Goal: Task Accomplishment & Management: Use online tool/utility

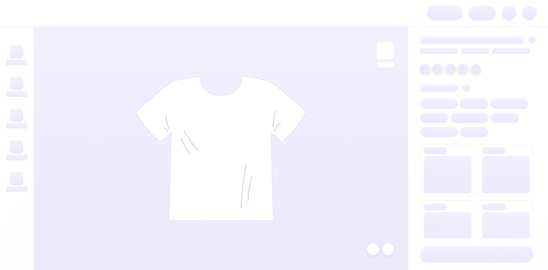
scroll to position [7321, 0]
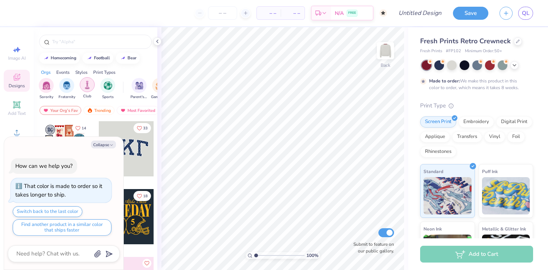
click at [89, 90] on div "filter for Club" at bounding box center [87, 84] width 15 height 15
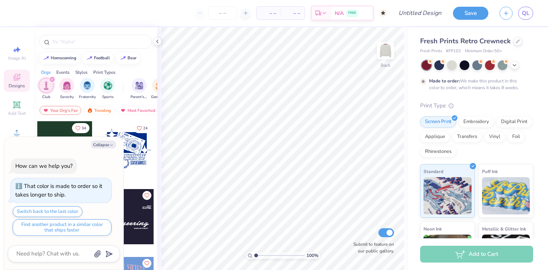
click at [107, 151] on div "Collapse How can we help you? That color is made to order so it takes longer to…" at bounding box center [63, 203] width 119 height 133
click at [107, 145] on button "Collapse" at bounding box center [103, 145] width 25 height 8
type textarea "x"
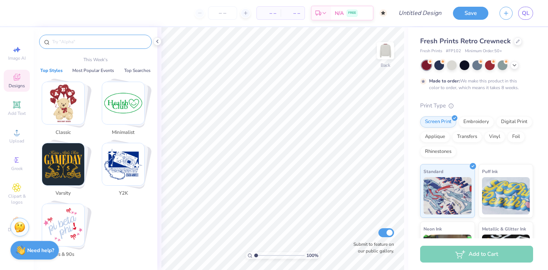
click at [75, 42] on input "text" at bounding box center [98, 41] width 95 height 7
click at [22, 109] on div "Add Text" at bounding box center [17, 108] width 26 height 22
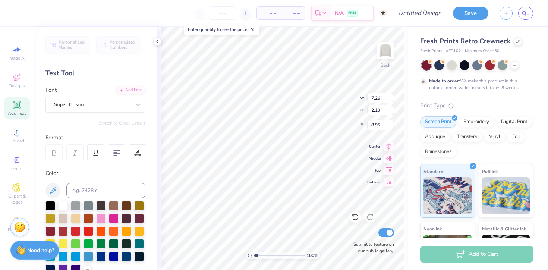
type textarea "TEXT"
type textarea "Ramblers Est. 1893"
type input "0.50"
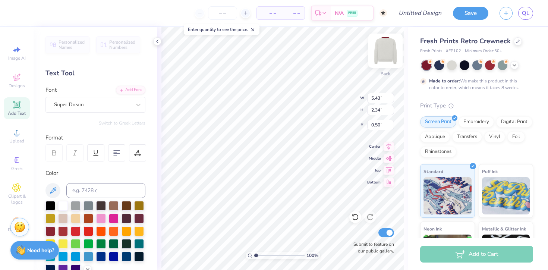
type input "5.43"
type input "2.34"
type input "0.66"
click at [50, 231] on div at bounding box center [50, 231] width 10 height 10
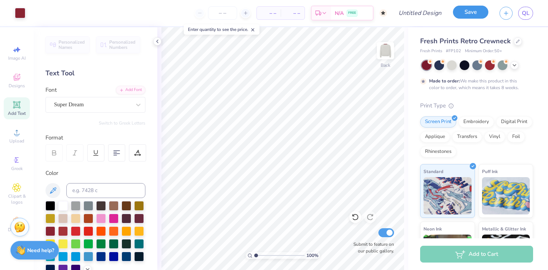
click at [482, 10] on button "Save" at bounding box center [470, 12] width 35 height 13
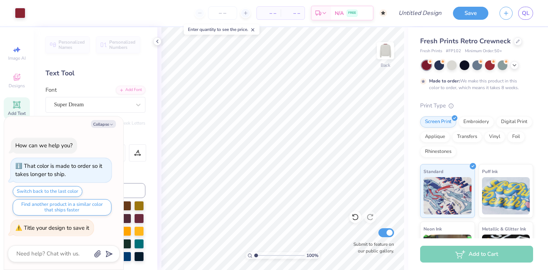
type textarea "x"
type textarea "R"
type textarea "x"
type textarea "Ra"
type textarea "x"
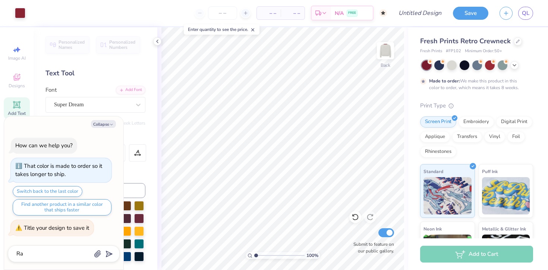
type textarea "Ram"
type textarea "x"
type textarea "Ramb"
type textarea "x"
type textarea "Rambl"
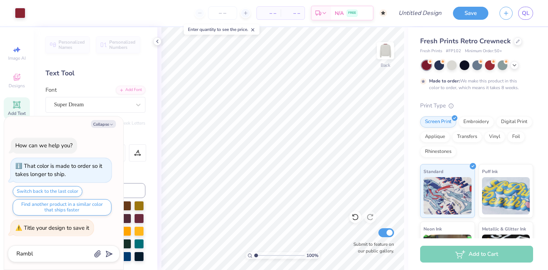
type textarea "x"
type textarea "Rambler"
type textarea "x"
type textarea "Ramblers"
type textarea "x"
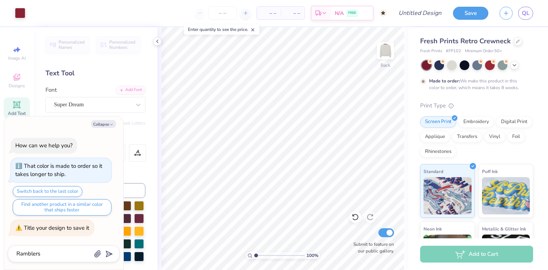
type textarea "Ramblers C"
type textarea "x"
type textarea "Ramblers Cr"
type textarea "x"
type textarea "Ramblers C"
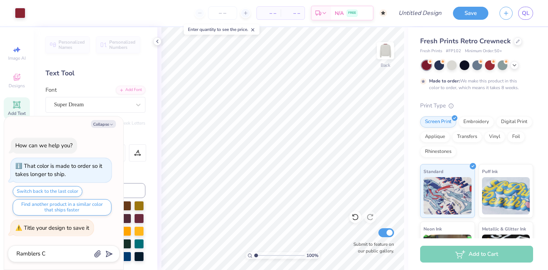
type textarea "x"
type textarea "Ramblers"
type textarea "x"
type textarea "Ramblers C"
type textarea "x"
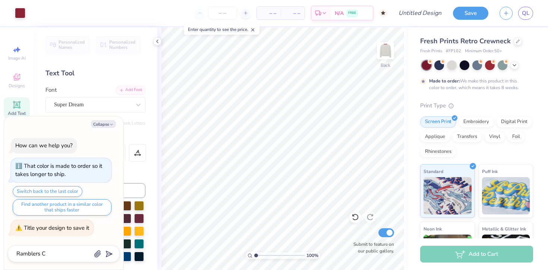
type textarea "Ramblers Cr"
type textarea "x"
type textarea "Ramblers Cre"
type textarea "x"
type textarea "Ramblers Crew"
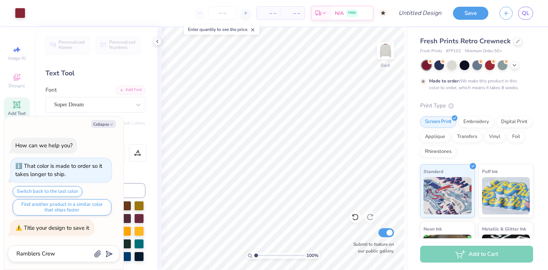
type textarea "x"
type input "Ramblers Crew"
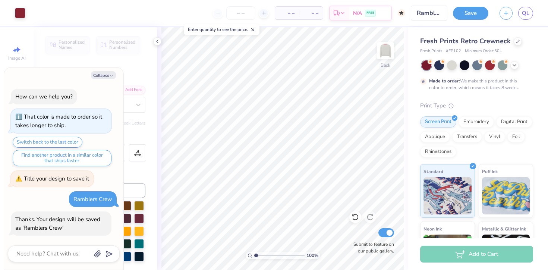
click at [466, 11] on button "Save" at bounding box center [470, 13] width 35 height 13
click at [96, 17] on div "– – Per Item – – Total Est. Delivery N/A FREE" at bounding box center [218, 13] width 374 height 26
click at [22, 17] on div at bounding box center [20, 12] width 10 height 10
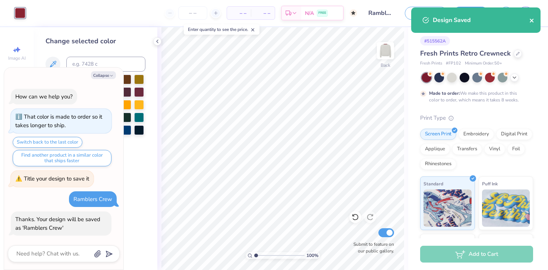
click at [532, 21] on icon "close" at bounding box center [532, 21] width 4 height 4
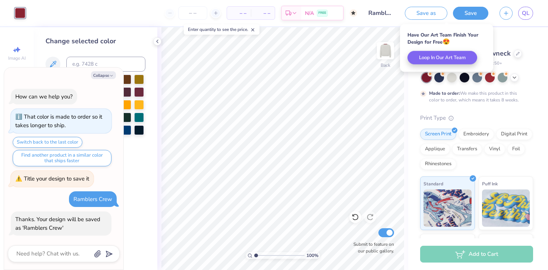
click at [161, 38] on div "100 % Back Submit to feature on our public gallery." at bounding box center [282, 148] width 251 height 243
click at [156, 41] on icon at bounding box center [157, 41] width 6 height 6
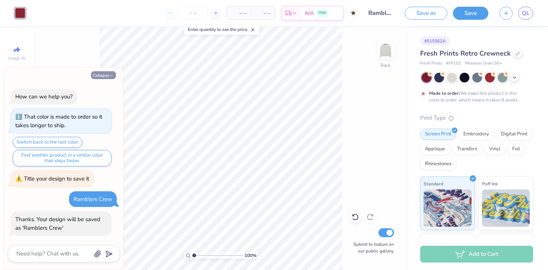
click at [104, 76] on button "Collapse" at bounding box center [103, 75] width 25 height 8
type textarea "x"
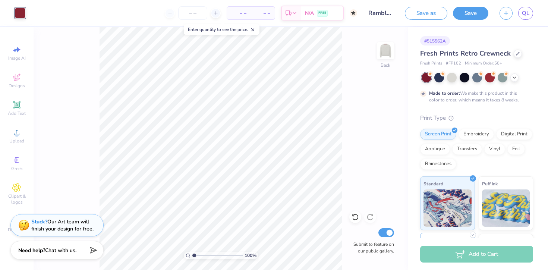
scroll to position [107, 0]
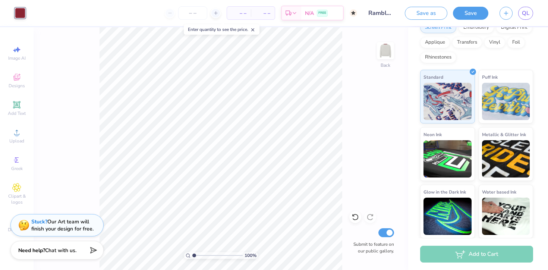
click at [461, 254] on div "Add to Cart" at bounding box center [476, 254] width 113 height 17
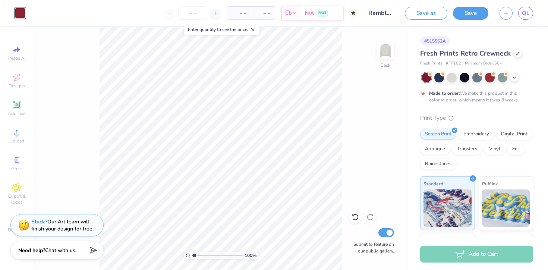
click at [374, 10] on input "Ramblers Crew" at bounding box center [381, 13] width 37 height 15
click at [503, 14] on icon "button" at bounding box center [506, 12] width 6 height 6
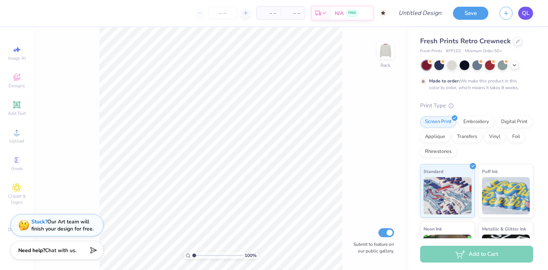
click at [524, 14] on span "QL" at bounding box center [525, 13] width 7 height 9
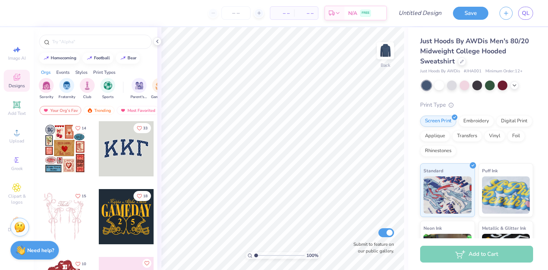
click at [501, 91] on div "Just Hoods By AWDis Men's 80/20 Midweight College Hooded Sweatshirt Just Hoods …" at bounding box center [476, 184] width 113 height 296
click at [503, 85] on div at bounding box center [503, 85] width 10 height 10
click at [513, 86] on icon at bounding box center [515, 85] width 6 height 6
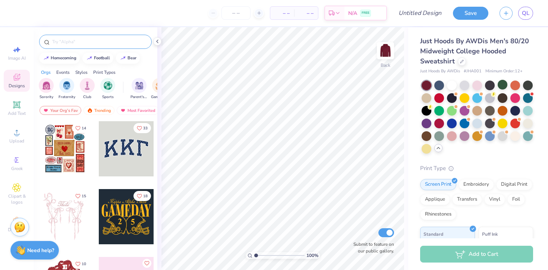
click at [65, 45] on input "text" at bounding box center [98, 41] width 95 height 7
type input "ramblers"
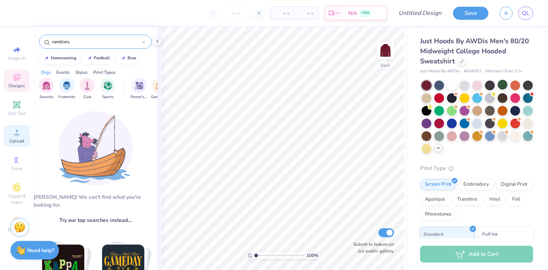
click at [16, 131] on icon at bounding box center [16, 132] width 9 height 9
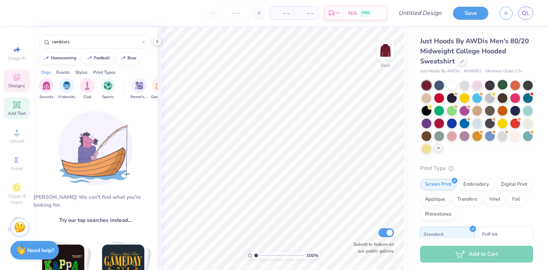
click at [13, 109] on div "Add Text" at bounding box center [17, 108] width 26 height 22
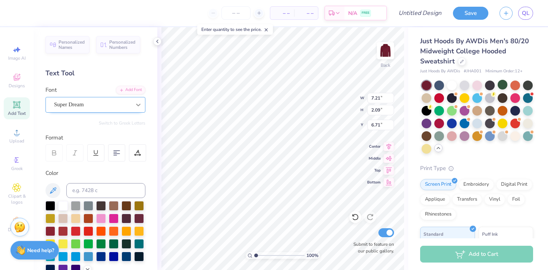
type textarea "TEXT"
type textarea "Ramblers Est. 1893"
click at [135, 103] on icon at bounding box center [138, 104] width 7 height 7
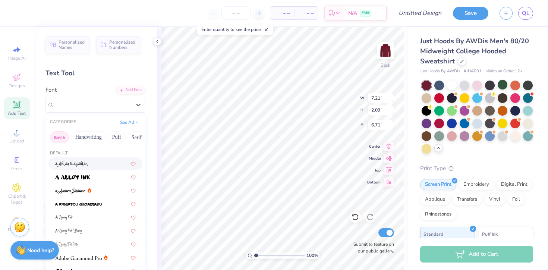
click at [65, 141] on button "Greek" at bounding box center [59, 137] width 19 height 12
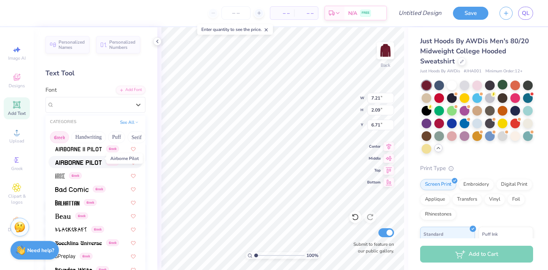
scroll to position [47, 0]
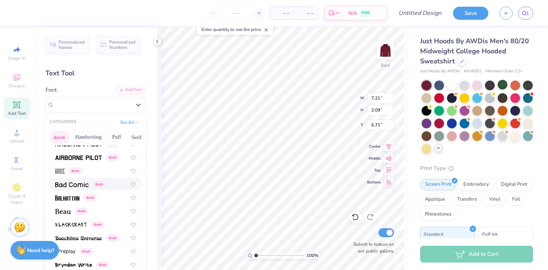
click at [76, 186] on img at bounding box center [72, 184] width 34 height 5
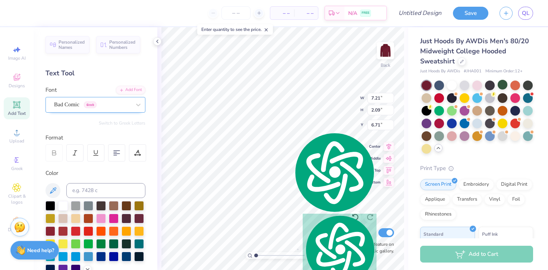
click at [98, 104] on div "Bad Comic Greek" at bounding box center [92, 105] width 78 height 12
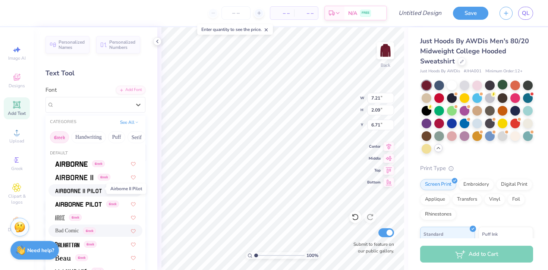
scroll to position [76, 0]
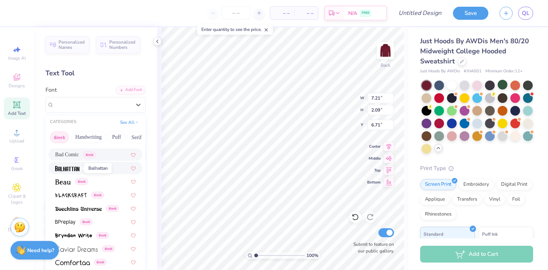
click at [66, 170] on img at bounding box center [67, 168] width 24 height 5
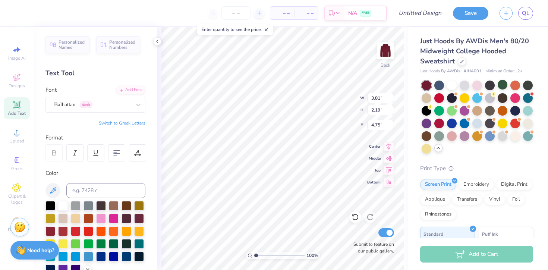
type input "3.81"
type input "2.19"
type input "3.00"
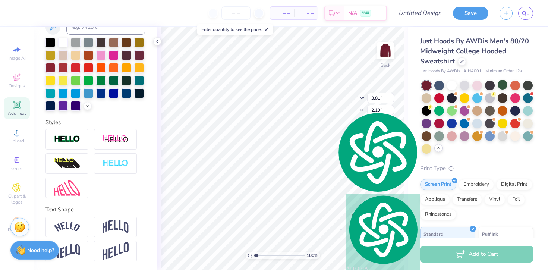
scroll to position [66, 0]
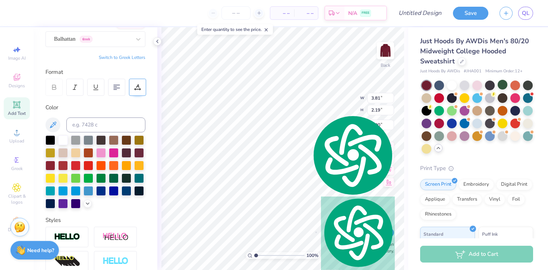
click at [136, 86] on icon at bounding box center [137, 86] width 3 height 4
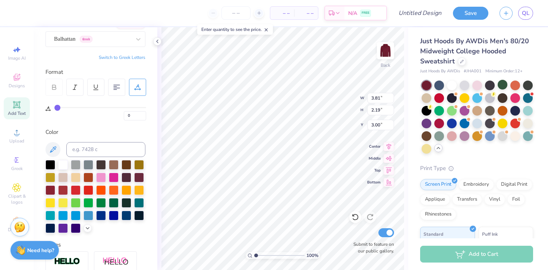
type input "1"
type input "2"
type input "4"
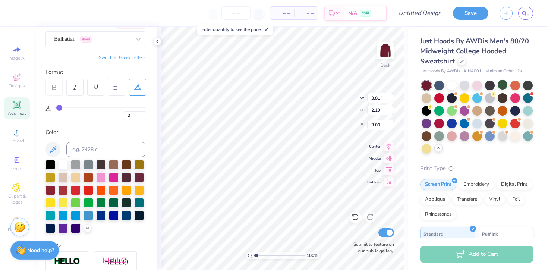
type input "4"
type input "8"
type input "12"
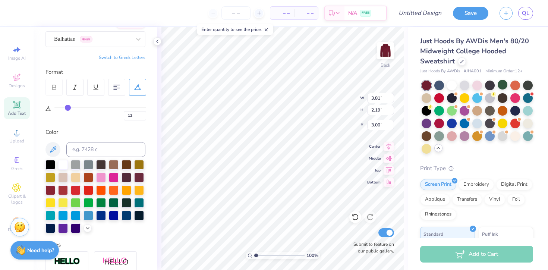
type input "17"
type input "22"
type input "26"
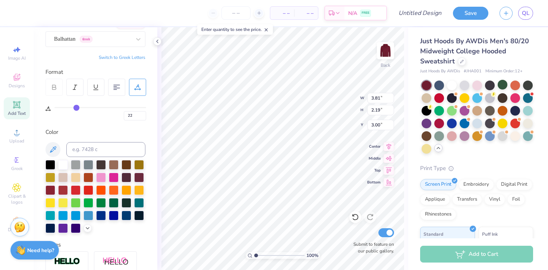
type input "26"
type input "30"
type input "34"
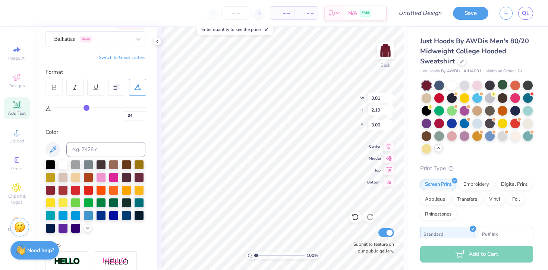
type input "38"
type input "41"
type input "43"
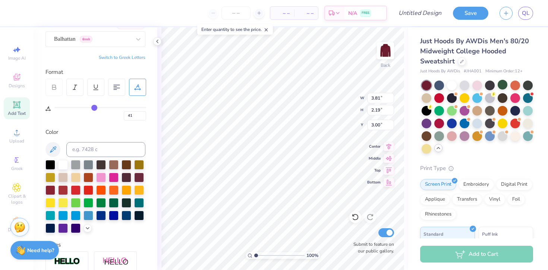
type input "43"
type input "45"
type input "47"
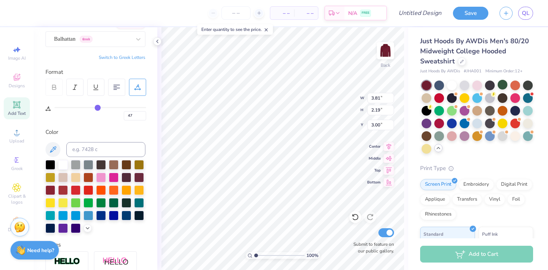
type input "48"
type input "49"
type input "50"
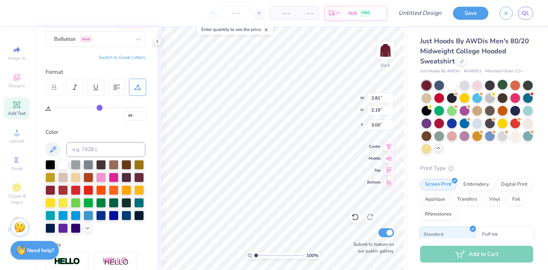
type input "50"
type input "51"
type input "53"
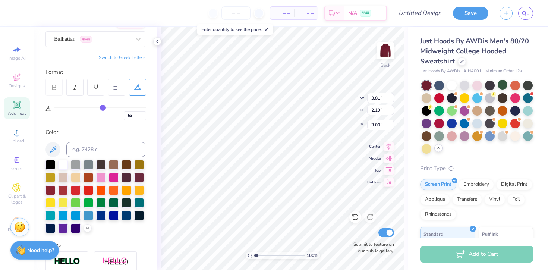
type input "55"
type input "57"
type input "60"
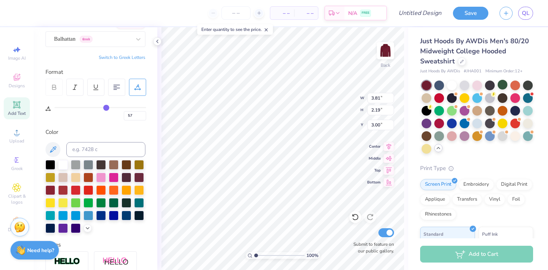
type input "60"
type input "62"
type input "63"
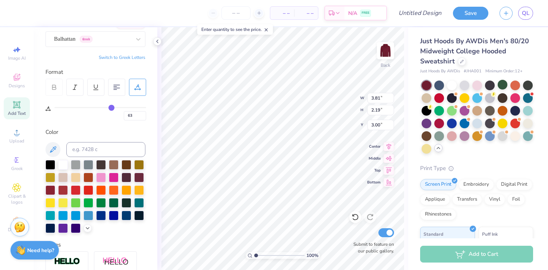
type input "65"
type input "66"
type input "64"
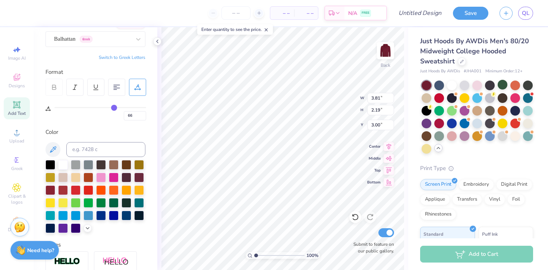
type input "64"
type input "62"
type input "60"
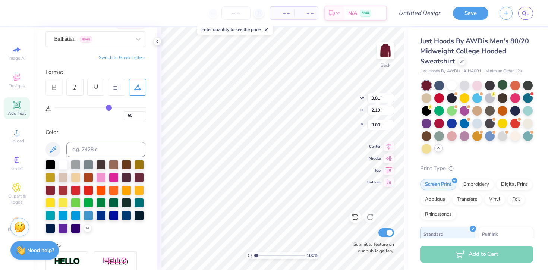
type input "57"
type input "54"
type input "50"
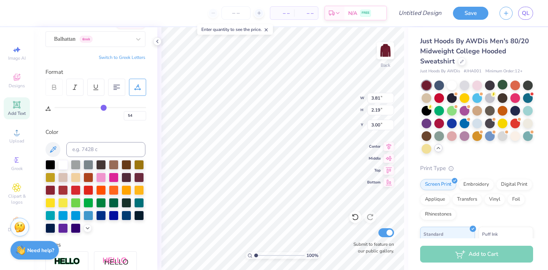
type input "50"
type input "44"
type input "37"
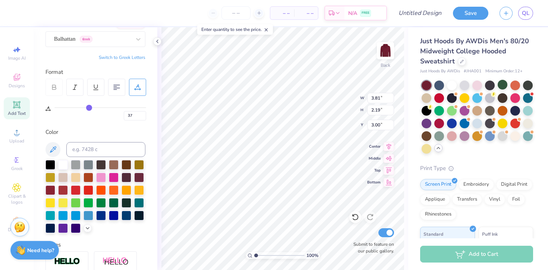
type input "29"
type input "21"
type input "13"
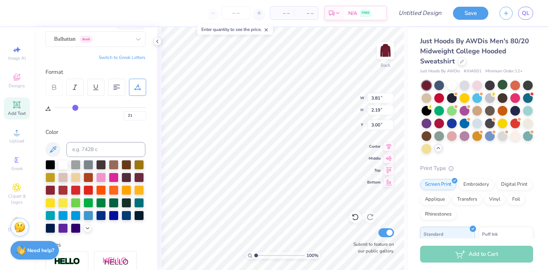
type input "13"
type input "5"
type input "0"
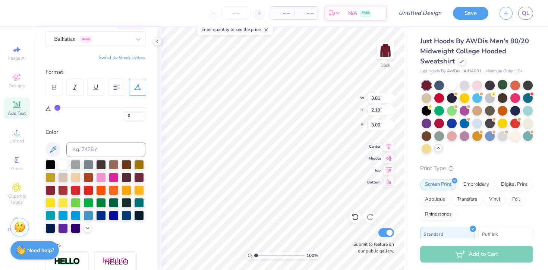
drag, startPoint x: 58, startPoint y: 104, endPoint x: 35, endPoint y: 113, distance: 24.3
click at [54, 108] on input "range" at bounding box center [100, 107] width 92 height 1
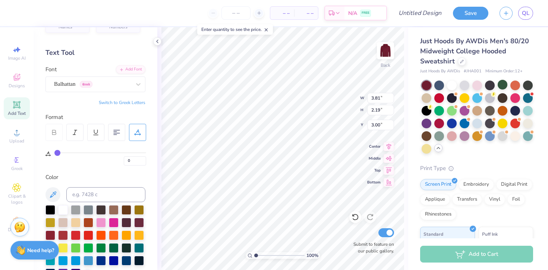
scroll to position [0, 0]
type textarea "Ramblers"
type input "5.70"
type input "1.32"
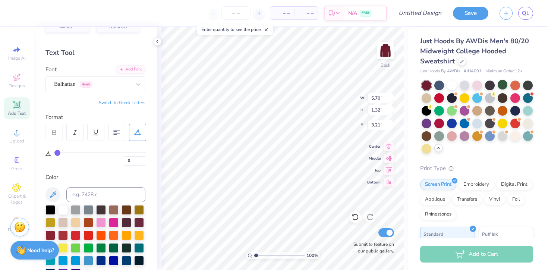
type input "3.00"
click at [17, 107] on icon at bounding box center [16, 104] width 7 height 7
type textarea "Est. 1893"
click at [124, 88] on div "Super Dream" at bounding box center [92, 84] width 78 height 12
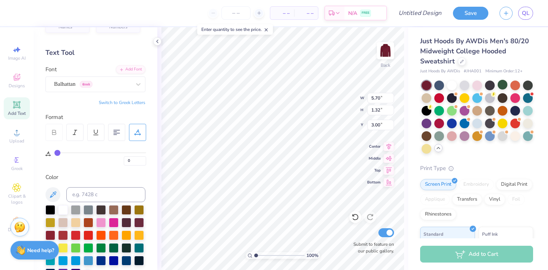
type input "5.70"
type input "1.32"
type input "3.00"
type input "12.62"
type input "2.10"
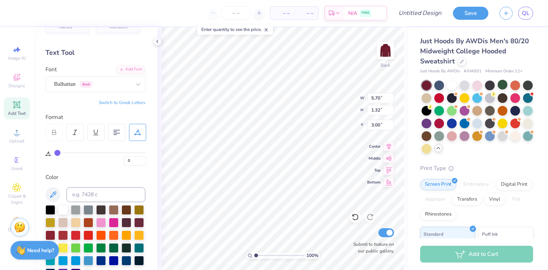
type input "6.70"
click at [112, 81] on div "Super Dream" at bounding box center [92, 84] width 78 height 12
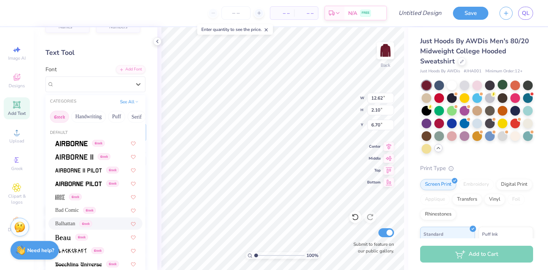
click at [68, 222] on span "Balhattan" at bounding box center [65, 224] width 20 height 8
type input "9.68"
type input "2.42"
type input "6.54"
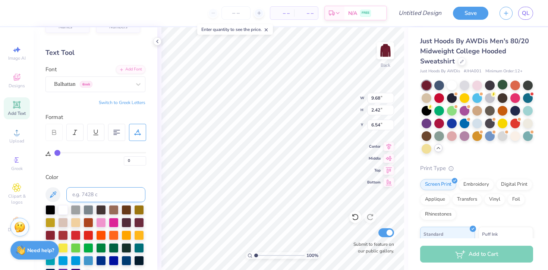
type input "3.03"
type input "0.76"
type input "4.32"
click at [383, 58] on img at bounding box center [386, 51] width 30 height 30
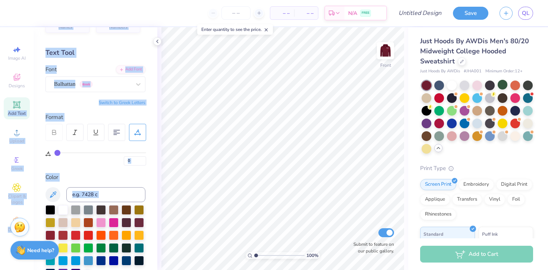
click at [246, 107] on div "– – Per Item – – Total Est. Delivery N/A FREE Design Title Save QL Image AI Des…" at bounding box center [274, 135] width 548 height 270
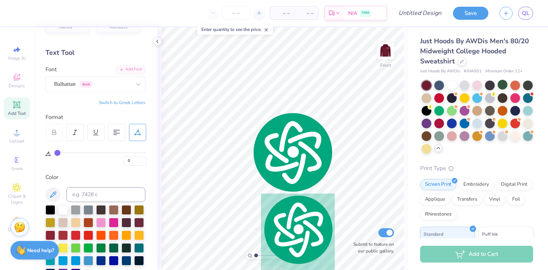
click at [88, 98] on div "Personalized Names Personalized Numbers Text Tool Add Font Font Balhattan Greek…" at bounding box center [96, 148] width 124 height 243
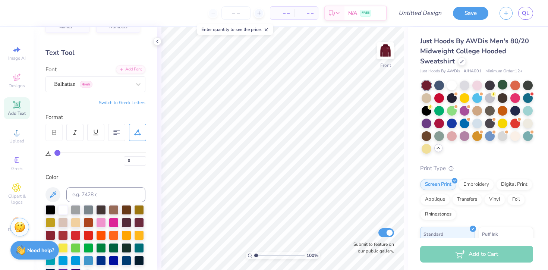
click at [16, 107] on icon at bounding box center [17, 105] width 6 height 6
type textarea "L"
type textarea "Q. Lesniak BASS"
type input "12.88"
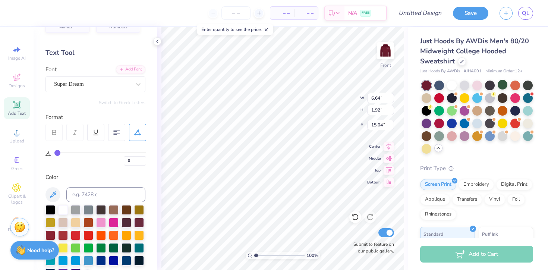
type input "5.25"
type input "13.38"
type textarea "Q. Lesniak"
click at [135, 89] on div at bounding box center [138, 84] width 13 height 13
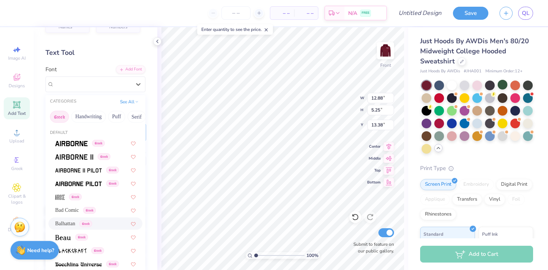
click at [67, 219] on div "Balhattan Greek" at bounding box center [95, 223] width 94 height 12
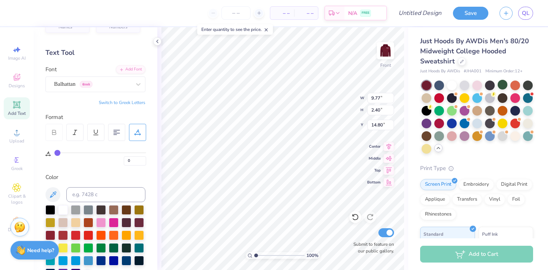
type input "6.00"
click at [17, 109] on icon at bounding box center [16, 104] width 9 height 9
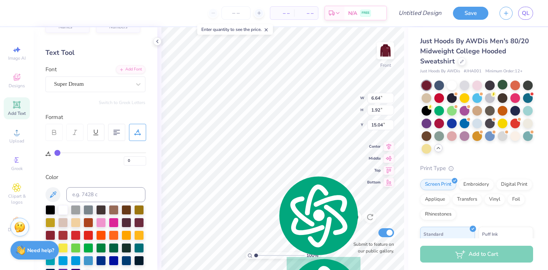
scroll to position [0, 0]
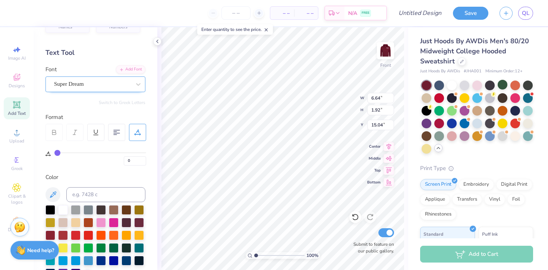
type textarea "BASS"
click at [131, 86] on div "Super Dream" at bounding box center [95, 84] width 100 height 16
click at [112, 78] on div "Super Dream" at bounding box center [92, 84] width 78 height 12
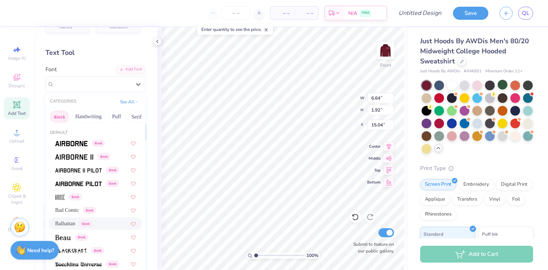
click at [71, 221] on span "Balhattan" at bounding box center [65, 224] width 20 height 8
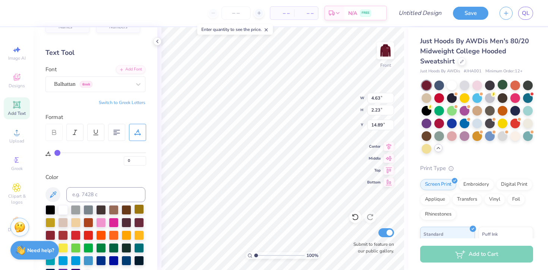
type input "11.24"
type input "6.50"
type input "6.00"
type input "10.18"
click at [387, 57] on img at bounding box center [386, 51] width 30 height 30
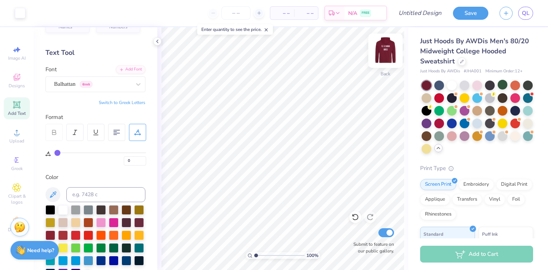
click at [386, 52] on img at bounding box center [386, 51] width 30 height 30
click at [16, 132] on icon at bounding box center [16, 132] width 9 height 9
click at [21, 131] on icon at bounding box center [16, 132] width 9 height 9
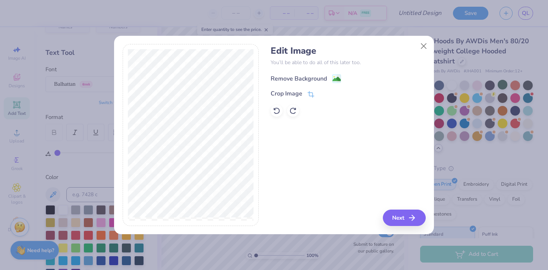
click at [306, 81] on div "Remove Background" at bounding box center [299, 78] width 56 height 9
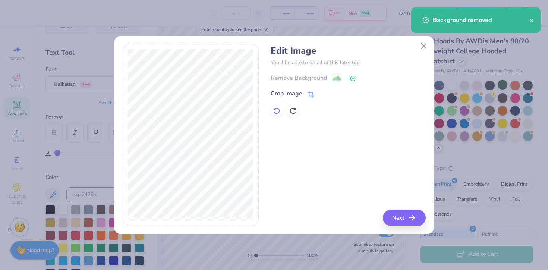
click at [279, 108] on icon at bounding box center [276, 110] width 7 height 7
click at [409, 209] on div "Edit Image You’ll be able to do all of this later too. Remove Background Crop I…" at bounding box center [348, 135] width 155 height 182
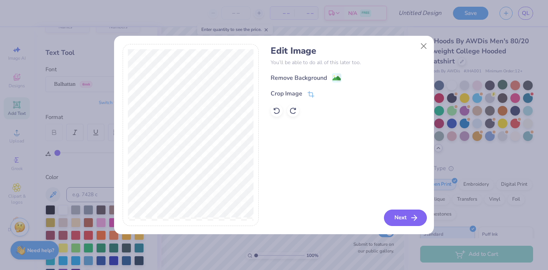
click at [410, 216] on icon "button" at bounding box center [414, 217] width 9 height 9
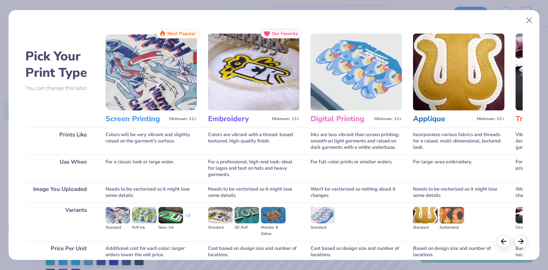
click at [146, 56] on img at bounding box center [151, 72] width 91 height 77
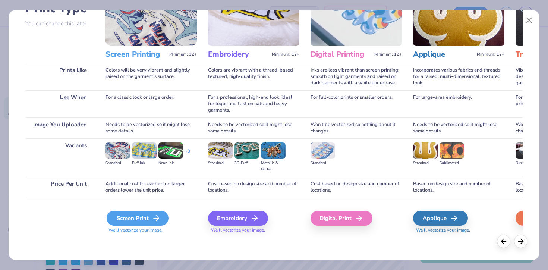
click at [143, 217] on div "Screen Print" at bounding box center [138, 218] width 62 height 15
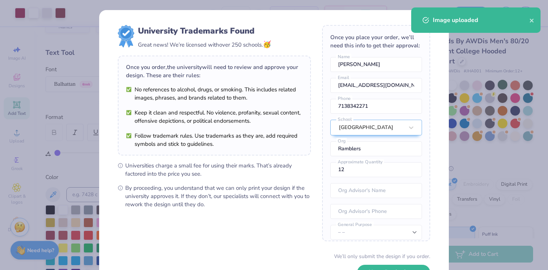
click at [287, 139] on body "Art colors – – Per Item – – Total Est. Delivery N/A FREE Design Title Save QL I…" at bounding box center [274, 135] width 548 height 270
type input "6.64"
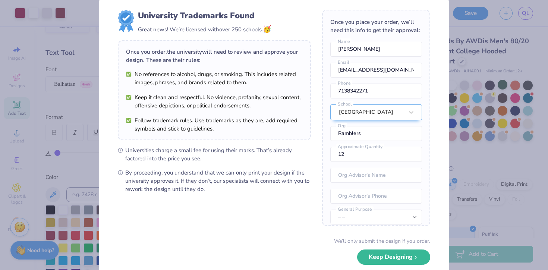
scroll to position [18, 0]
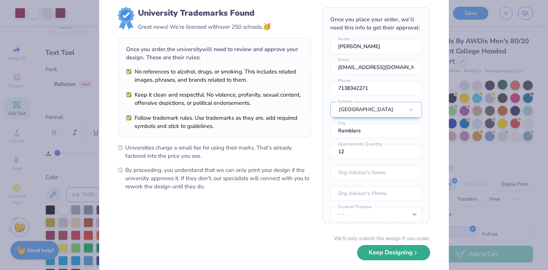
click at [382, 255] on button "Keep Designing" at bounding box center [393, 252] width 73 height 15
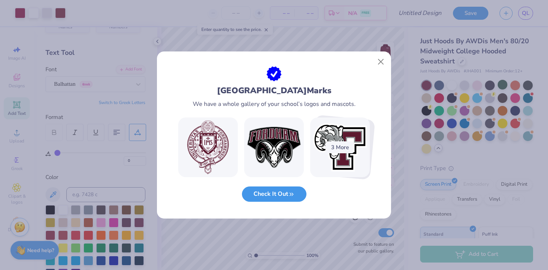
click at [286, 193] on button "Check It Out" at bounding box center [274, 193] width 65 height 15
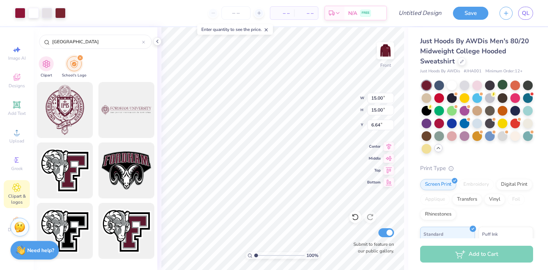
type input "10.39"
type input "6.00"
type input "9.99"
type input "10.60"
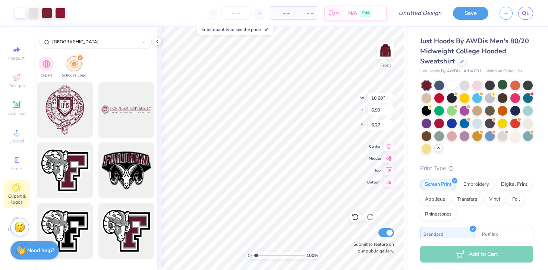
type input "6.99"
type input "6.00"
type input "12.20"
type input "8.04"
click at [388, 49] on img at bounding box center [386, 51] width 30 height 30
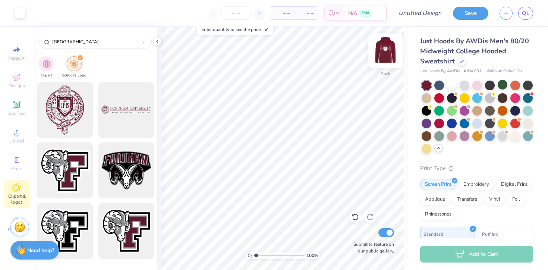
click at [380, 52] on img at bounding box center [386, 51] width 30 height 30
click at [380, 51] on img at bounding box center [386, 51] width 30 height 30
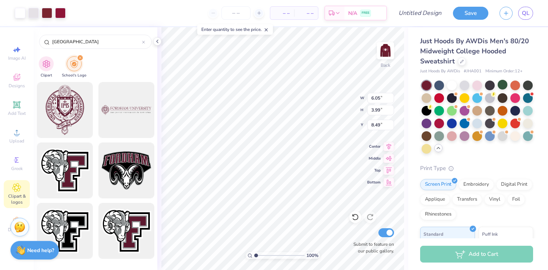
type input "6.05"
type input "3.99"
type input "3.00"
type input "7.44"
type input "10.17"
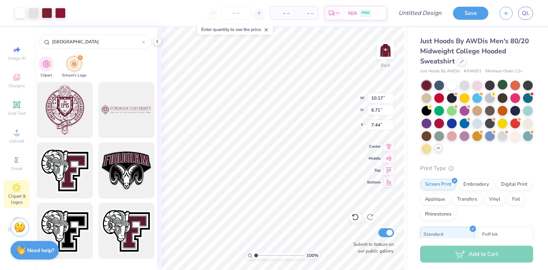
type input "6.71"
type input "5.08"
type input "4.46"
type input "1.63"
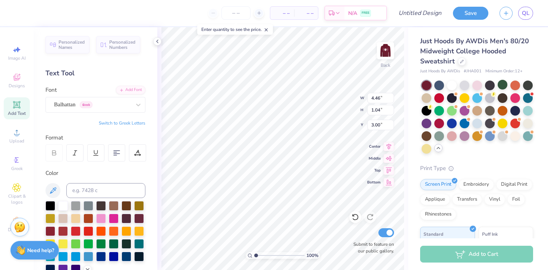
type input "7.82"
type input "1.82"
type input "12.17"
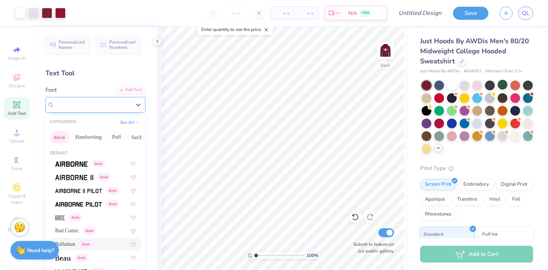
click at [120, 108] on div "Balhattan Greek" at bounding box center [92, 105] width 78 height 12
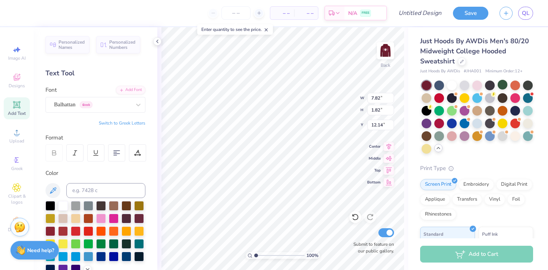
type input "3.00"
type textarea "Fordham"
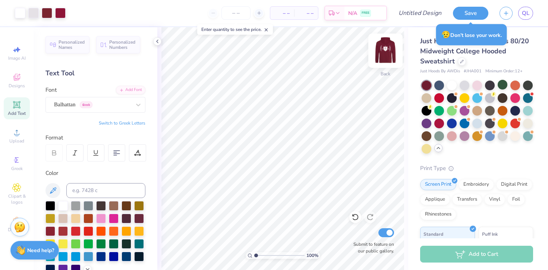
click at [393, 49] on img at bounding box center [386, 51] width 30 height 30
click at [478, 17] on button "Save" at bounding box center [470, 12] width 35 height 13
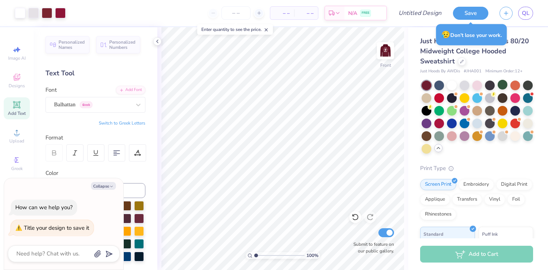
type textarea "h"
type textarea "x"
type textarea "ho"
type textarea "x"
type textarea "hoo"
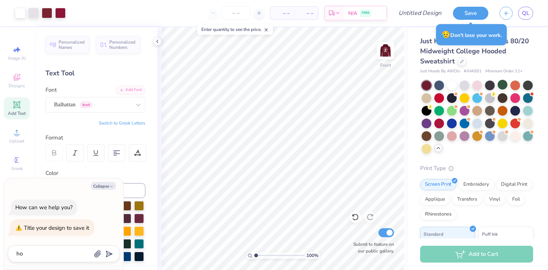
type textarea "x"
type textarea "hood"
type textarea "x"
type textarea "hoodi"
type textarea "x"
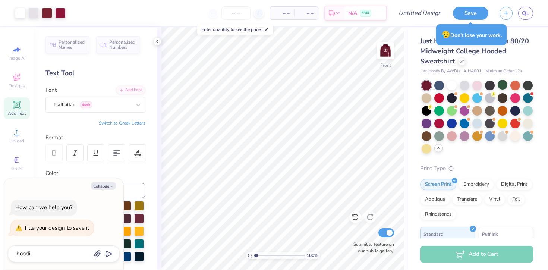
type textarea "hoodie"
type textarea "x"
type textarea "hoodie"
type input "hoodie"
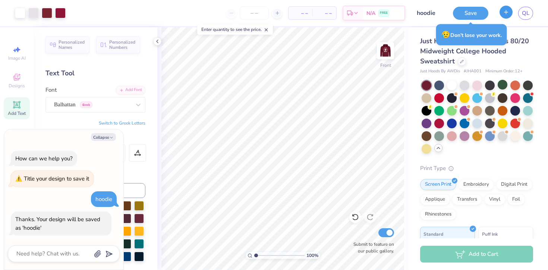
click at [509, 17] on button "button" at bounding box center [506, 12] width 13 height 13
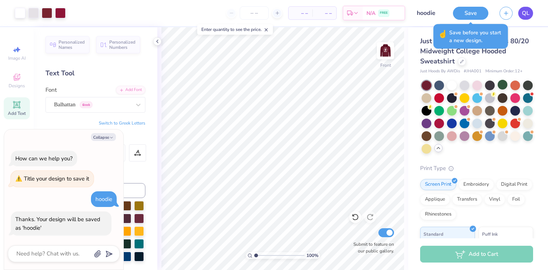
click at [525, 16] on span "QL" at bounding box center [525, 13] width 7 height 9
type textarea "x"
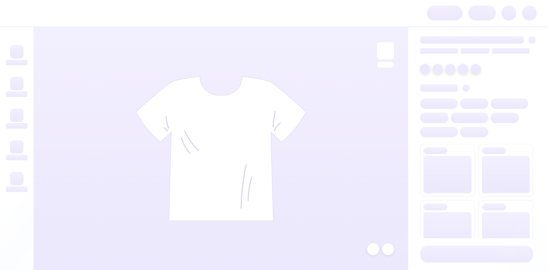
scroll to position [7321, 0]
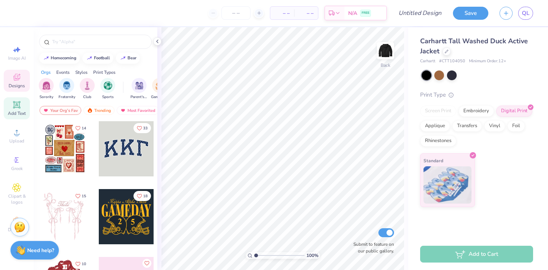
click at [17, 118] on div "Add Text" at bounding box center [17, 108] width 26 height 22
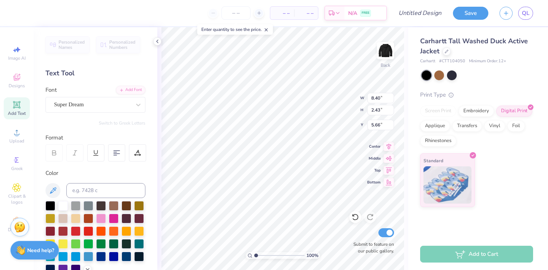
type textarea "TEXT"
type textarea "T"
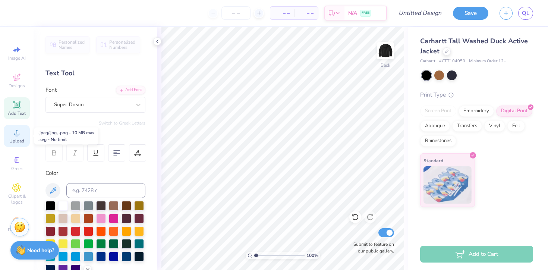
click at [11, 135] on div "Upload" at bounding box center [17, 136] width 26 height 22
click at [15, 135] on icon at bounding box center [16, 132] width 5 height 5
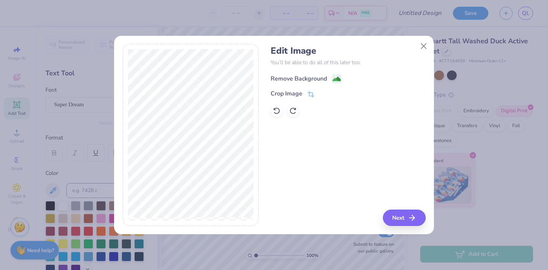
click at [304, 74] on div "Remove Background" at bounding box center [299, 78] width 56 height 9
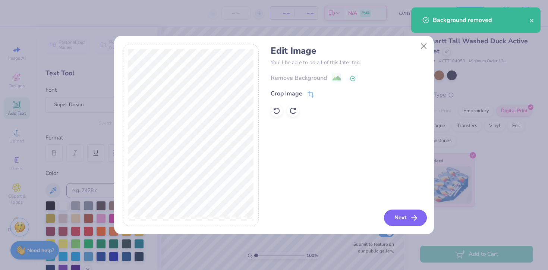
click at [391, 217] on button "Next" at bounding box center [405, 218] width 43 height 16
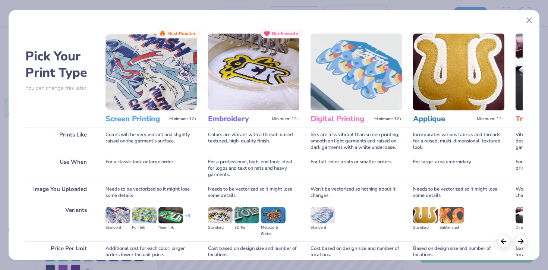
click at [181, 70] on img at bounding box center [151, 72] width 91 height 77
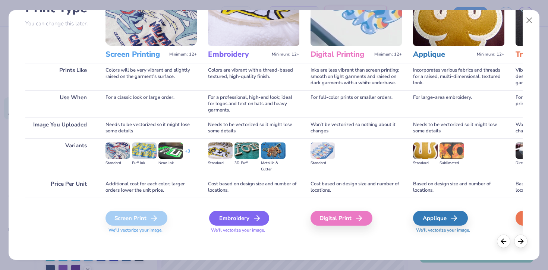
click at [224, 217] on div "Embroidery" at bounding box center [239, 218] width 60 height 15
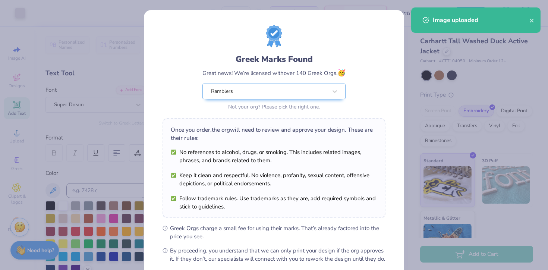
click at [330, 146] on body "Art colors – – Per Item – – Total Est. Delivery N/A FREE Design Title Save QL I…" at bounding box center [274, 135] width 548 height 270
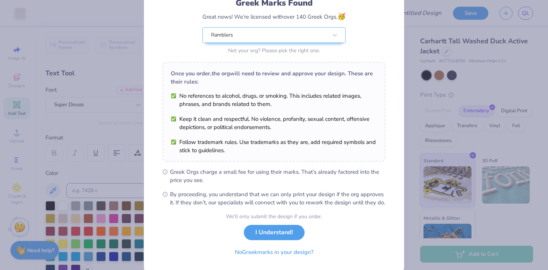
scroll to position [58, 0]
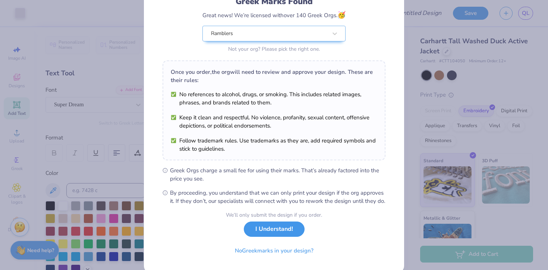
click at [290, 237] on button "I Understand!" at bounding box center [274, 228] width 61 height 15
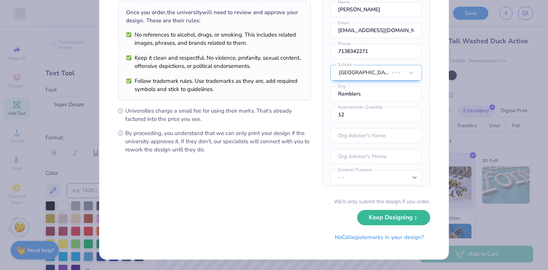
scroll to position [0, 0]
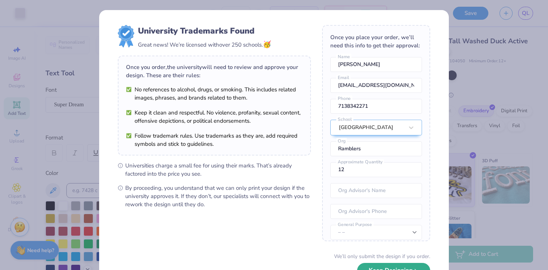
click at [392, 268] on button "Keep Designing" at bounding box center [393, 270] width 73 height 15
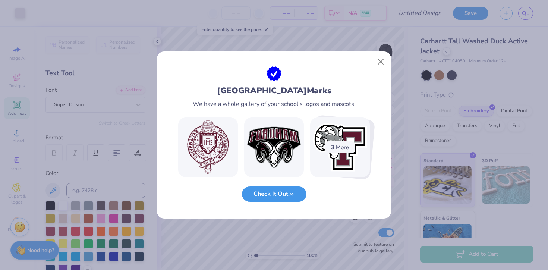
click at [299, 195] on button "Check It Out" at bounding box center [274, 193] width 65 height 15
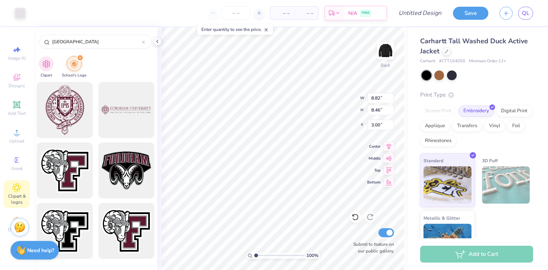
type input "3.00"
type input "4.89"
type input "4.69"
click at [78, 44] on input "[GEOGRAPHIC_DATA]" at bounding box center [96, 41] width 91 height 7
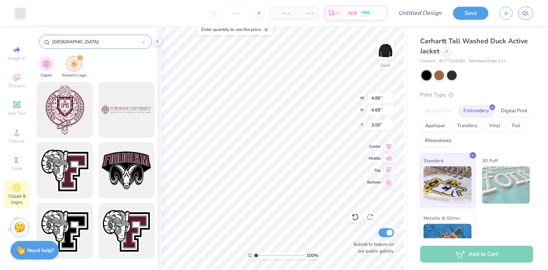
click at [78, 44] on input "[GEOGRAPHIC_DATA]" at bounding box center [96, 41] width 91 height 7
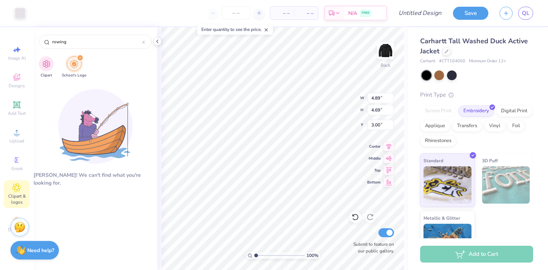
click at [78, 51] on div "rowing" at bounding box center [96, 39] width 124 height 25
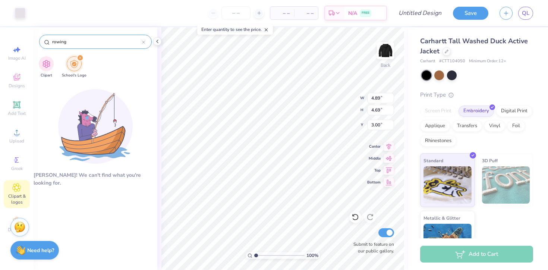
click at [80, 47] on div "rowing" at bounding box center [95, 42] width 113 height 14
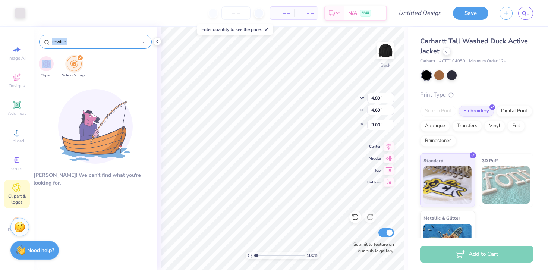
click at [80, 47] on div "rowing" at bounding box center [95, 42] width 113 height 14
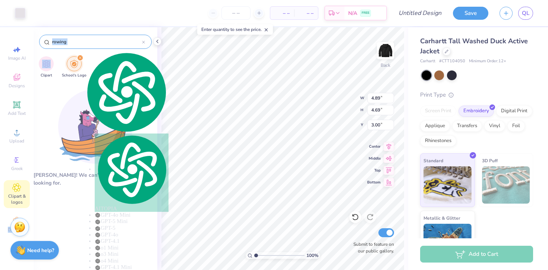
click at [79, 43] on input "rowing" at bounding box center [96, 41] width 91 height 7
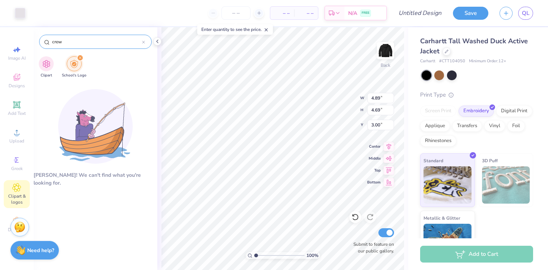
type input "crew"
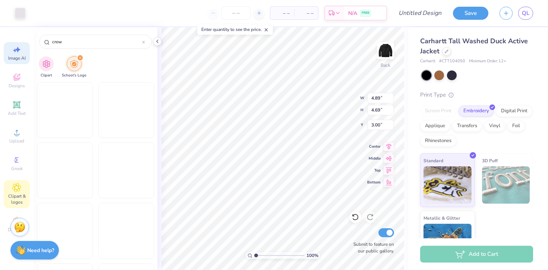
click at [15, 56] on span "Image AI" at bounding box center [17, 58] width 18 height 6
select select "4"
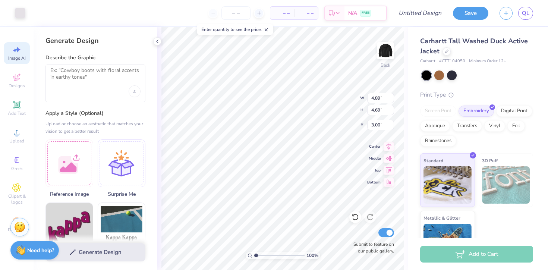
click at [107, 87] on div at bounding box center [95, 84] width 100 height 38
click at [95, 75] on textarea at bounding box center [95, 76] width 90 height 19
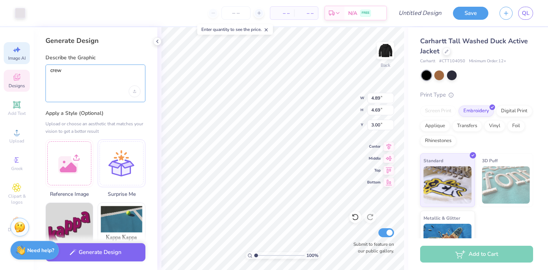
type textarea "crew"
click at [13, 82] on div "Designs" at bounding box center [17, 81] width 26 height 22
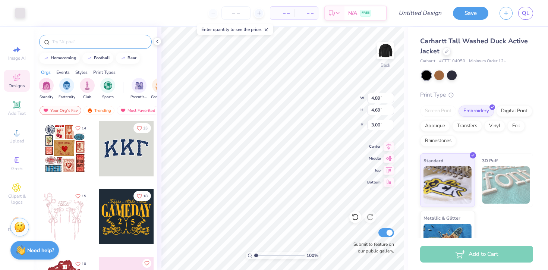
click at [85, 41] on input "text" at bounding box center [98, 41] width 95 height 7
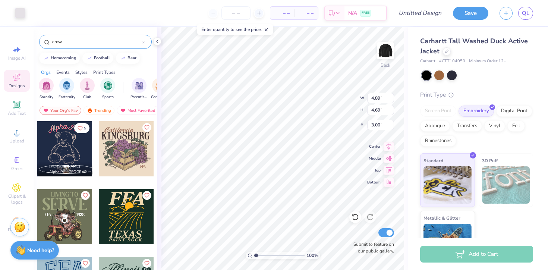
click at [86, 40] on input "crew" at bounding box center [96, 41] width 91 height 7
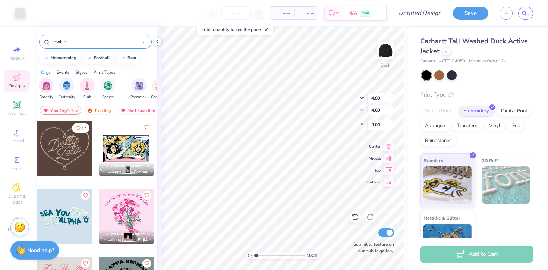
type input "rowing"
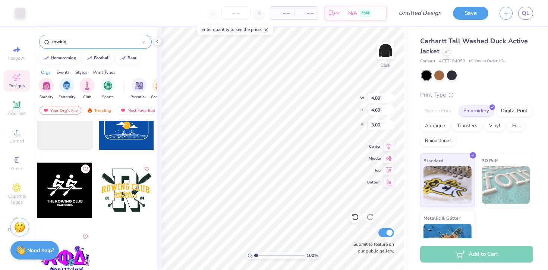
scroll to position [120, 0]
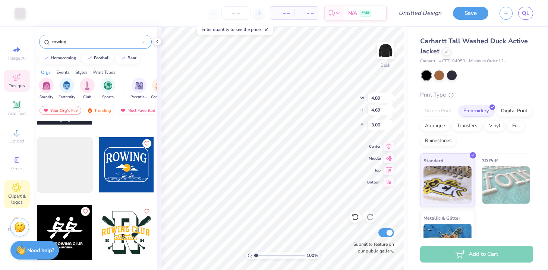
click at [18, 198] on span "Clipart & logos" at bounding box center [17, 199] width 26 height 12
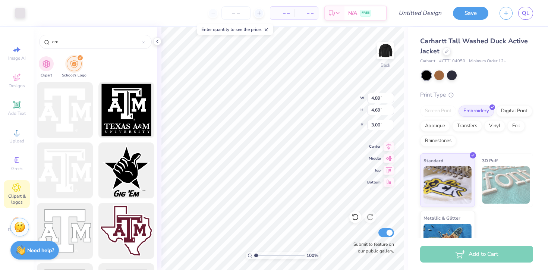
type input "crew"
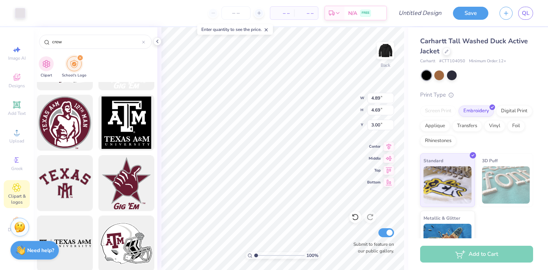
scroll to position [855, 0]
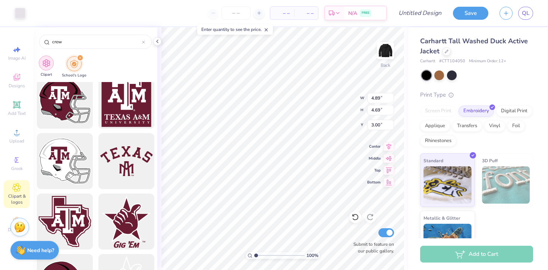
click at [42, 64] on img "filter for Clipart" at bounding box center [46, 63] width 9 height 9
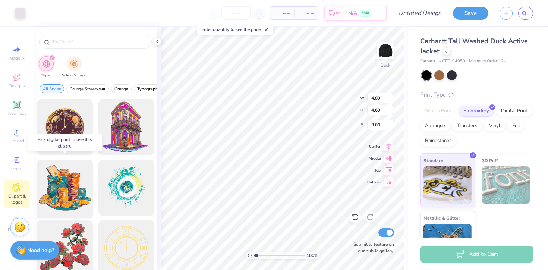
scroll to position [27, 0]
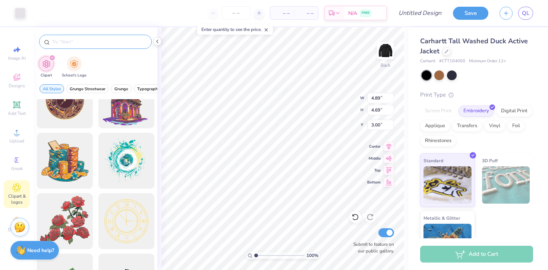
click at [87, 45] on input "text" at bounding box center [98, 41] width 95 height 7
type input "rowing"
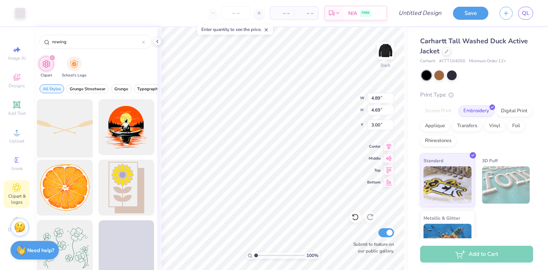
scroll to position [6, 0]
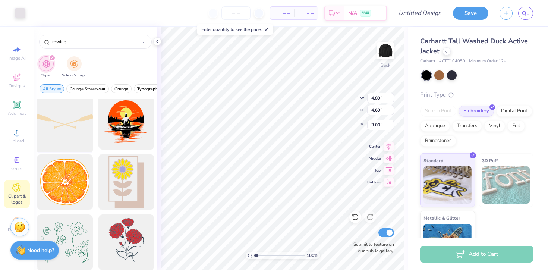
click at [72, 123] on div at bounding box center [65, 122] width 62 height 62
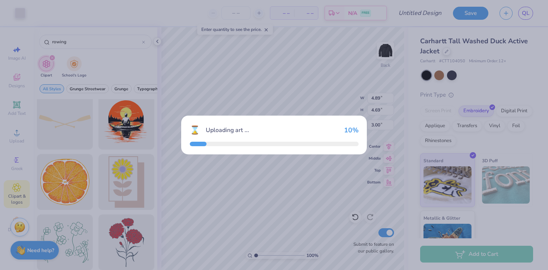
type input "8.82"
type input "2.24"
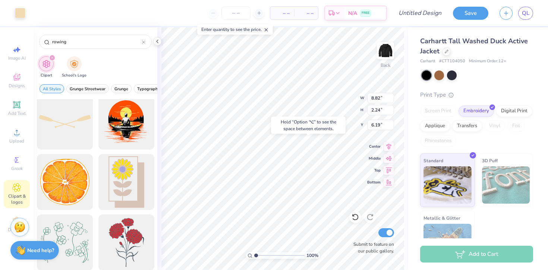
type input "6.19"
type input "5.31"
type input "1.35"
type input "6.20"
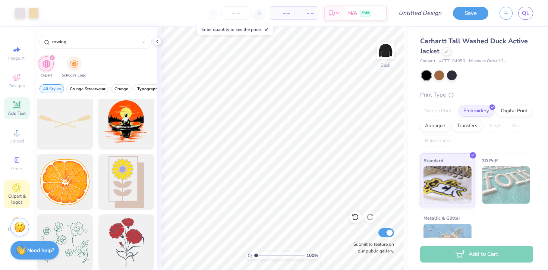
click at [17, 105] on icon at bounding box center [16, 104] width 7 height 7
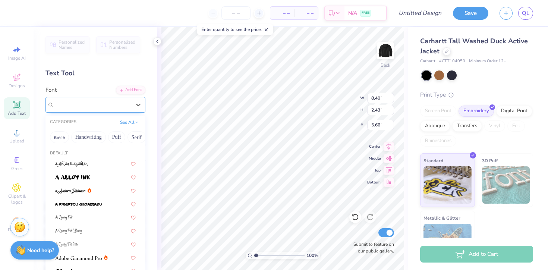
click at [111, 106] on div "Super Dream" at bounding box center [92, 105] width 78 height 12
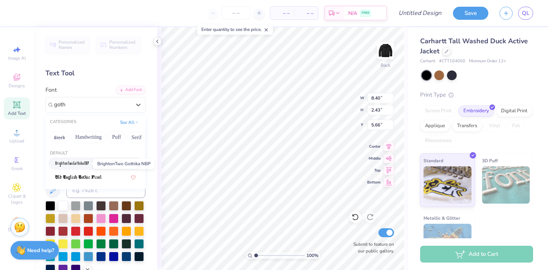
click at [72, 161] on span at bounding box center [72, 164] width 34 height 8
type input "goth"
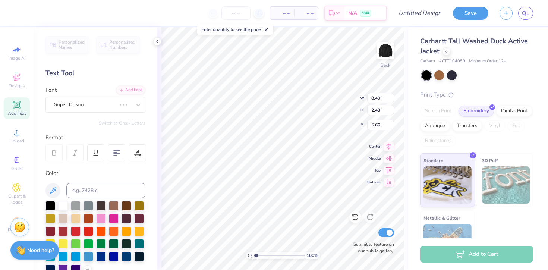
type input "4.12"
type input "2.17"
type input "4.03"
type textarea "Fordham Men's Crew"
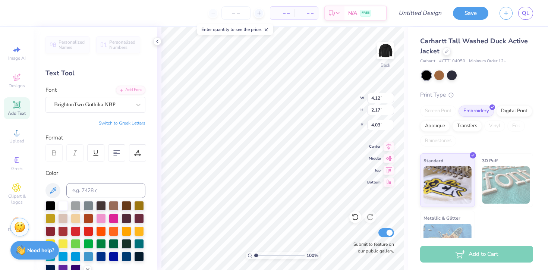
scroll to position [0, 3]
type input "5.86"
type input "0.70"
type input "5.50"
type input "6.20"
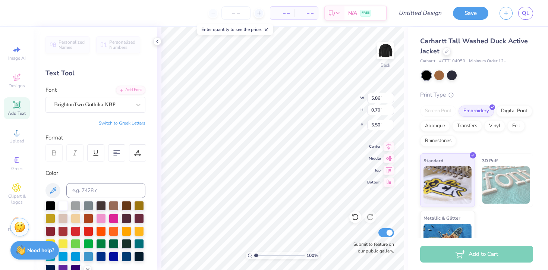
type input "7.48"
type input "0.90"
type input "5.34"
type textarea "Fordham Men's Crew"
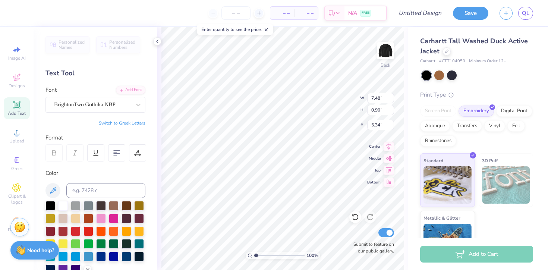
type input "5.46"
type input "2.62"
type input "4.48"
click at [389, 161] on icon at bounding box center [389, 157] width 10 height 9
type input "5.57"
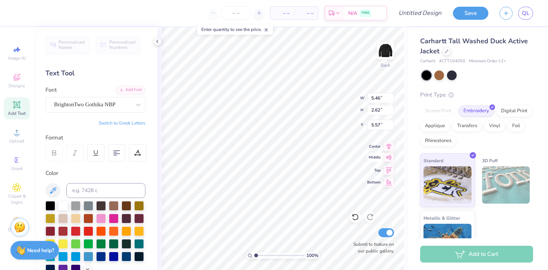
click at [388, 157] on icon at bounding box center [389, 157] width 6 height 5
type input "3.00"
type input "3.19"
type input "3.06"
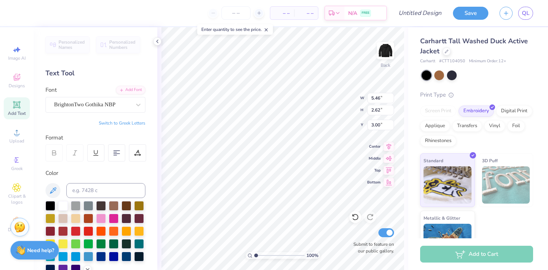
type textarea "Fordham Men's"
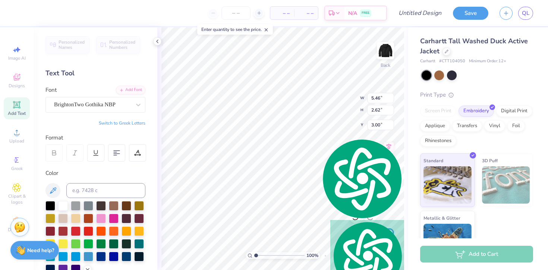
scroll to position [0, 0]
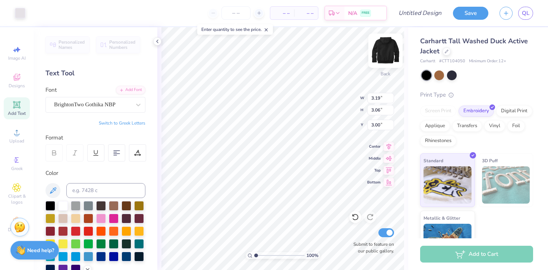
click at [388, 50] on img at bounding box center [386, 51] width 30 height 30
click at [387, 49] on img at bounding box center [386, 51] width 30 height 30
click at [386, 44] on img at bounding box center [386, 51] width 30 height 30
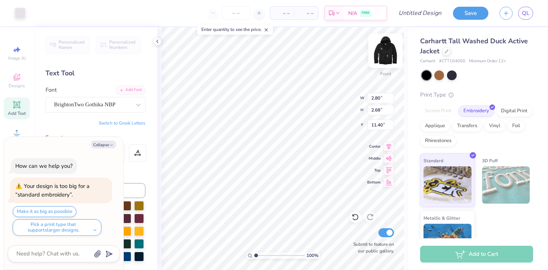
type textarea "x"
type input "11.03"
type input "10.57"
type textarea "x"
type input "8.26"
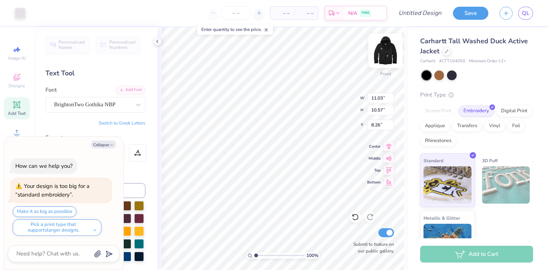
type textarea "x"
type input "8.24"
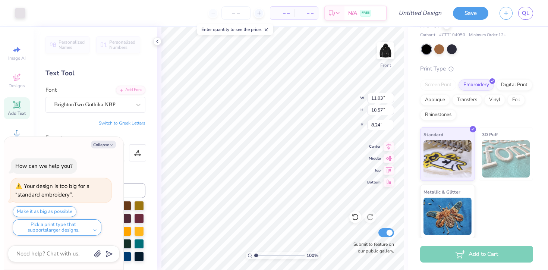
type textarea "x"
type input "7.59"
click at [387, 50] on img at bounding box center [386, 51] width 30 height 30
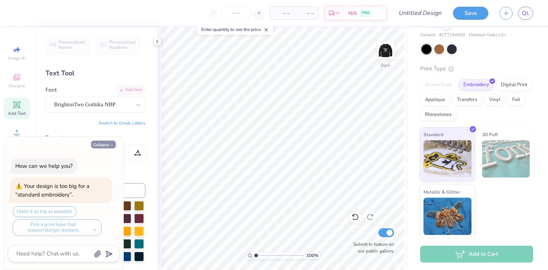
click at [106, 144] on button "Collapse" at bounding box center [103, 145] width 25 height 8
type textarea "x"
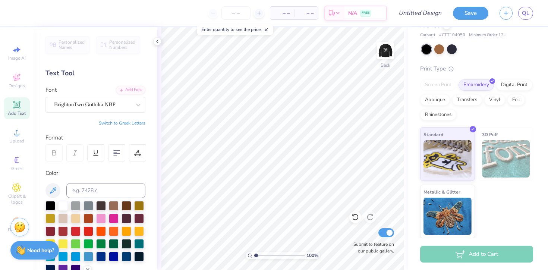
click at [148, 137] on div "Personalized Names Personalized Numbers Text Tool Add Font Font BrightonTwo Got…" at bounding box center [96, 148] width 124 height 243
click at [19, 113] on span "Add Text" at bounding box center [17, 113] width 18 height 6
type textarea "F"
click at [18, 204] on span "Clipart & logos" at bounding box center [17, 199] width 26 height 12
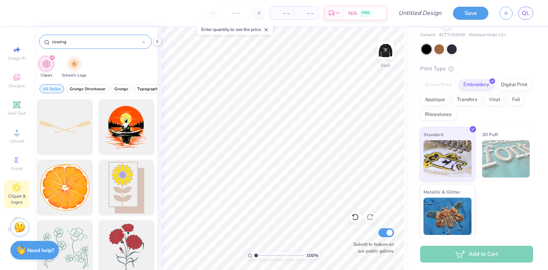
click at [105, 45] on input "rowing" at bounding box center [96, 41] width 91 height 7
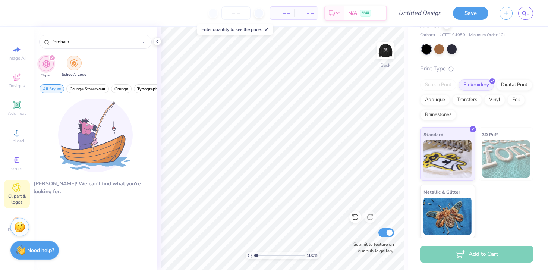
click at [80, 63] on div "filter for School's Logo" at bounding box center [74, 63] width 15 height 15
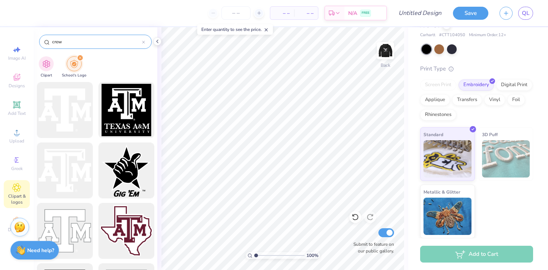
click at [91, 45] on input "crew" at bounding box center [96, 41] width 91 height 7
type input "c"
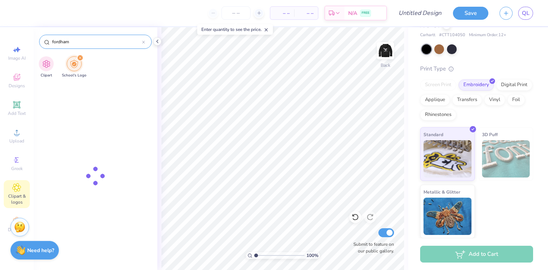
type input "fordham"
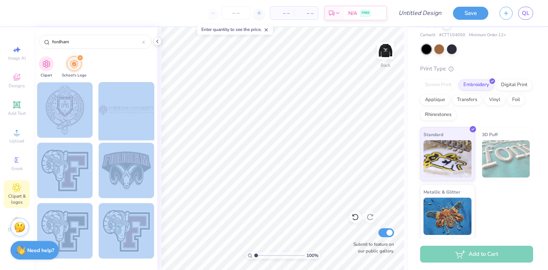
click at [234, 131] on div "– – Per Item – – Total Est. Delivery N/A FREE Design Title Save QL Image AI Des…" at bounding box center [274, 135] width 548 height 270
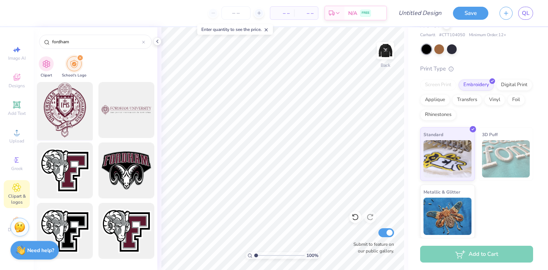
click at [68, 110] on div at bounding box center [65, 110] width 62 height 62
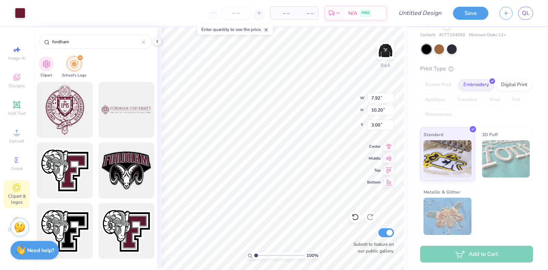
type input "5.29"
type input "6.82"
type input "3.00"
type input "4.02"
type input "5.18"
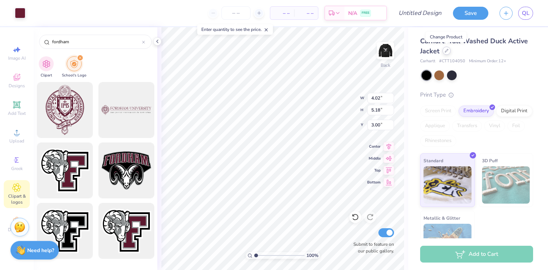
click at [448, 53] on div at bounding box center [447, 51] width 8 height 8
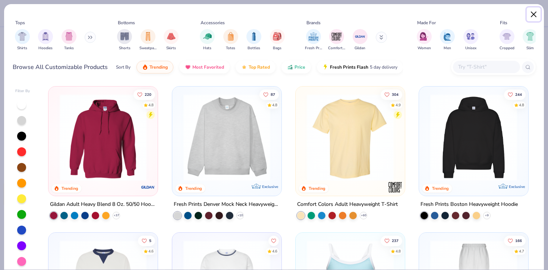
click at [533, 13] on button "Close" at bounding box center [534, 14] width 14 height 14
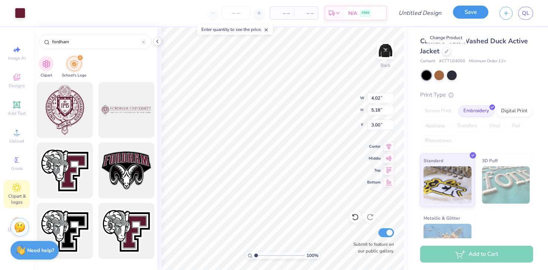
click at [474, 13] on button "Save" at bounding box center [470, 12] width 35 height 13
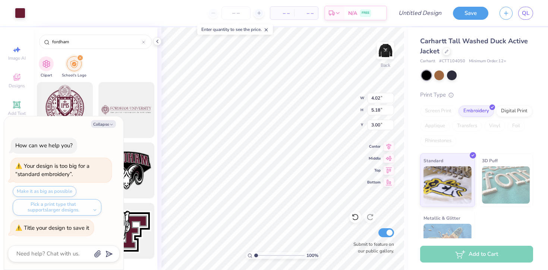
type textarea "x"
type textarea "C"
type textarea "x"
type textarea "Ca"
type textarea "x"
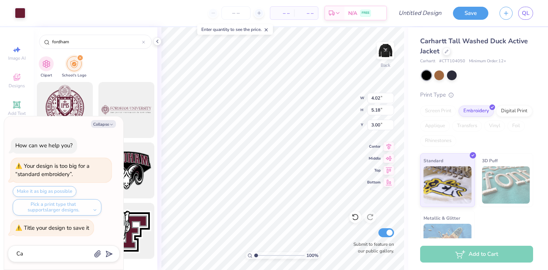
type textarea "Car"
type textarea "x"
type textarea "CarH"
type textarea "x"
type textarea "CarHa"
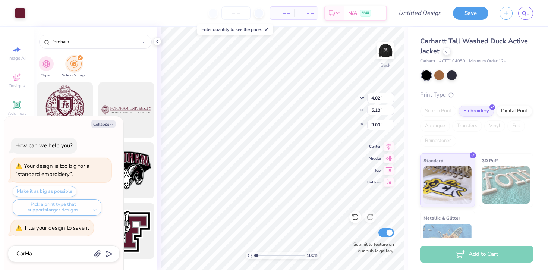
type textarea "x"
type textarea "CarHar"
type textarea "x"
type textarea "CarHart"
type input "CarHart"
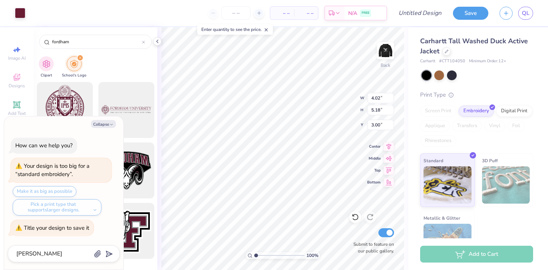
type textarea "x"
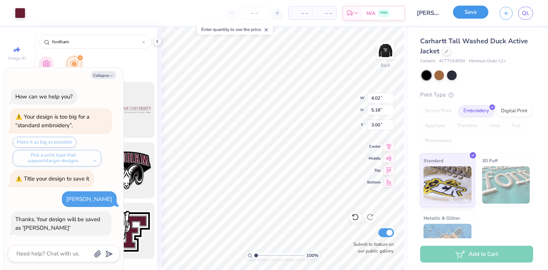
click at [471, 10] on button "Save" at bounding box center [470, 12] width 35 height 13
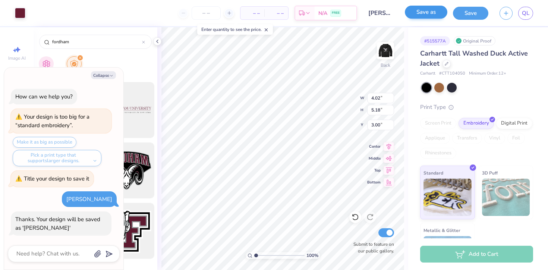
click at [471, 10] on button "Save" at bounding box center [470, 13] width 35 height 13
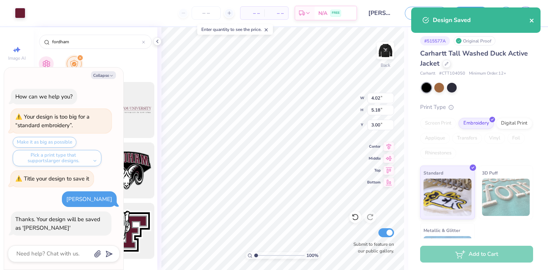
click at [534, 18] on icon "close" at bounding box center [531, 21] width 5 height 6
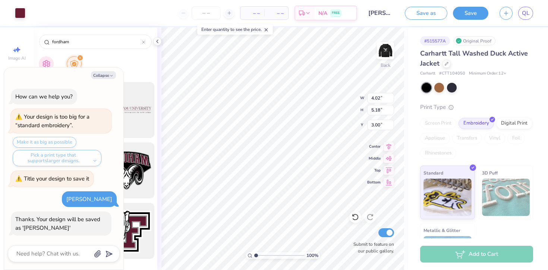
click at [530, 17] on div "Design Saved" at bounding box center [476, 23] width 132 height 34
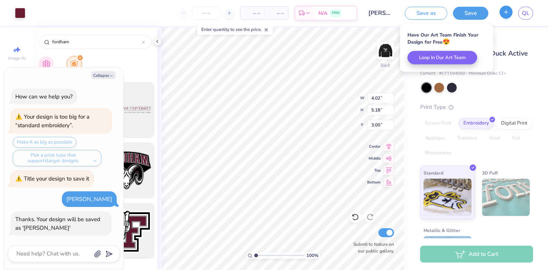
click at [511, 15] on body "Art colors – – Per Item – – Total Est. Delivery N/A FREE Design Title CarHart S…" at bounding box center [274, 135] width 548 height 270
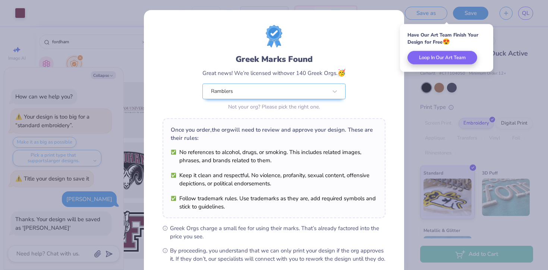
scroll to position [79, 0]
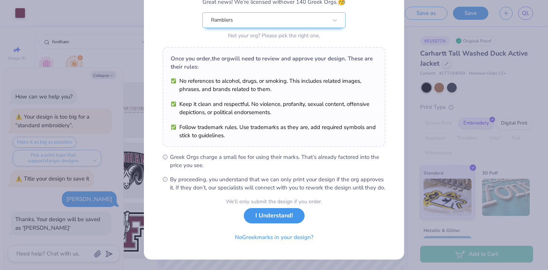
click at [277, 217] on button "I Understand!" at bounding box center [274, 215] width 61 height 15
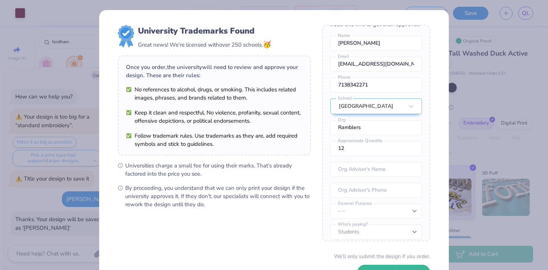
scroll to position [22, 0]
click at [383, 267] on button "Keep Designing" at bounding box center [393, 270] width 73 height 15
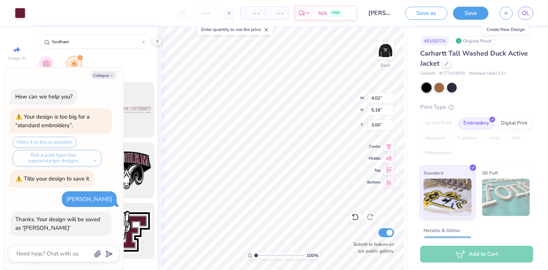
type textarea "x"
click at [522, 15] on span "QL" at bounding box center [525, 13] width 7 height 9
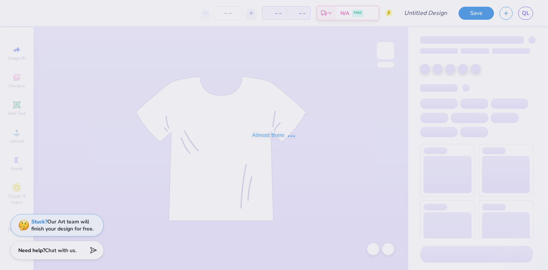
scroll to position [7321, 0]
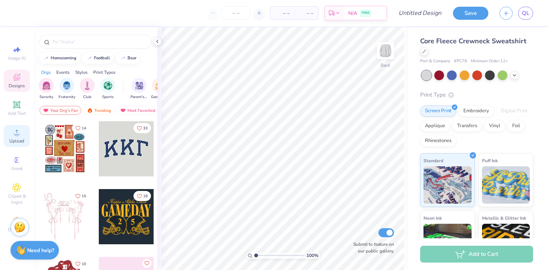
click at [10, 132] on div "Upload" at bounding box center [17, 136] width 26 height 22
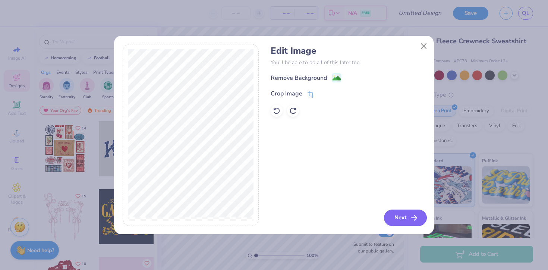
click at [401, 211] on button "Next" at bounding box center [405, 218] width 43 height 16
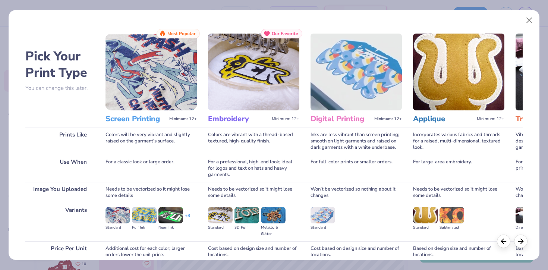
scroll to position [65, 0]
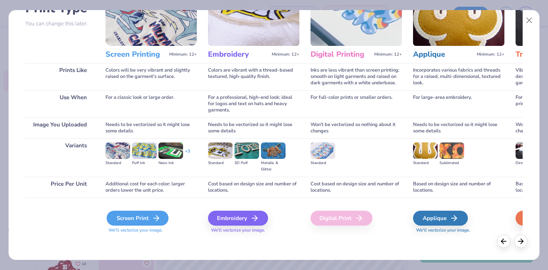
click at [159, 223] on div "Screen Print" at bounding box center [138, 218] width 62 height 15
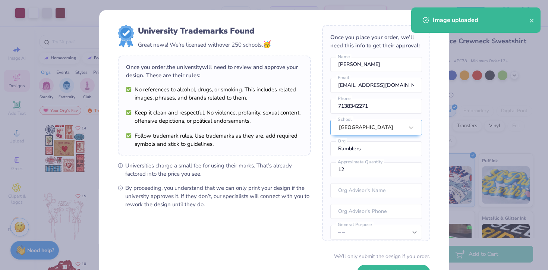
click at [317, 125] on body "Art colors – – Per Item – – Total Est. Delivery N/A FREE Design Title Save QL I…" at bounding box center [274, 135] width 548 height 270
type input "3.00"
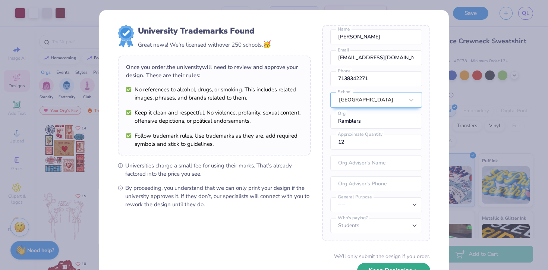
click at [390, 268] on button "Keep Designing" at bounding box center [393, 270] width 73 height 15
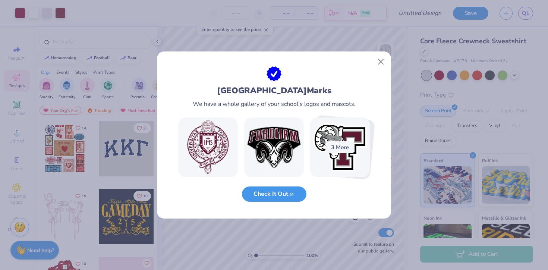
click at [294, 194] on icon "button" at bounding box center [291, 194] width 7 height 7
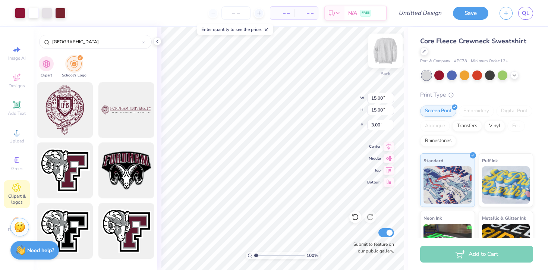
click at [383, 59] on div at bounding box center [385, 51] width 34 height 34
type input "5.66"
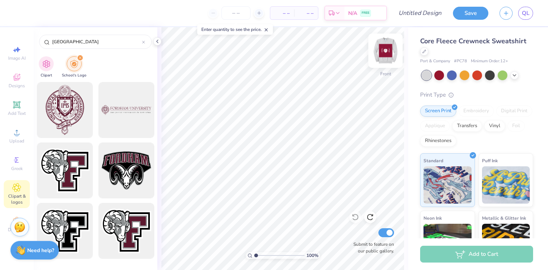
click at [385, 51] on img at bounding box center [386, 51] width 30 height 30
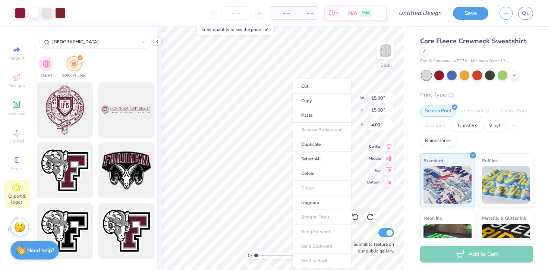
click at [306, 130] on ul "Cut Copy Paste Remove Background Duplicate Select All Delete Group Ungroup Brin…" at bounding box center [322, 173] width 59 height 189
type input "3.00"
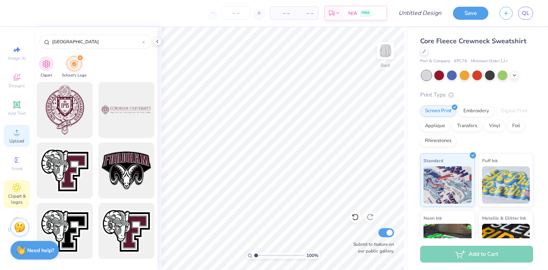
click at [17, 128] on icon at bounding box center [16, 132] width 9 height 9
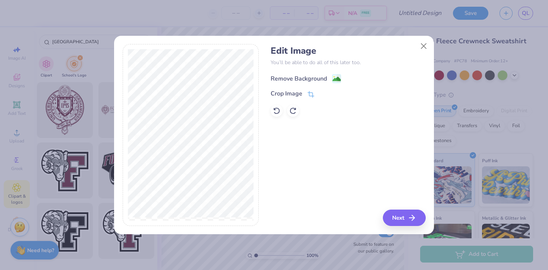
click at [307, 78] on div "Remove Background" at bounding box center [299, 78] width 56 height 9
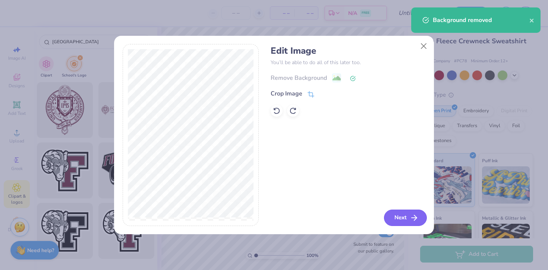
click at [403, 220] on button "Next" at bounding box center [405, 218] width 43 height 16
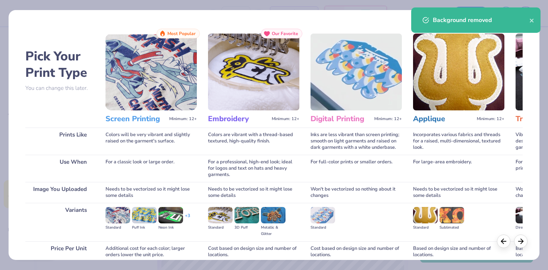
scroll to position [65, 0]
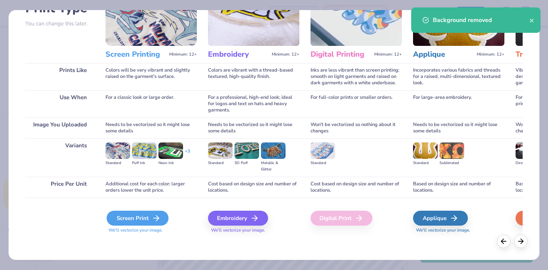
click at [156, 215] on icon at bounding box center [156, 218] width 9 height 9
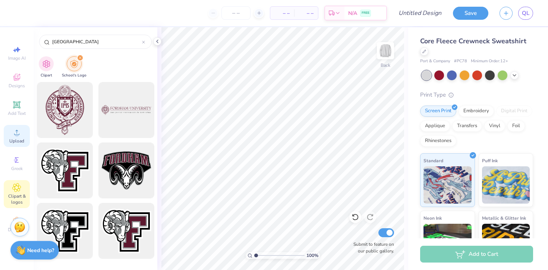
click at [21, 142] on span "Upload" at bounding box center [16, 141] width 15 height 6
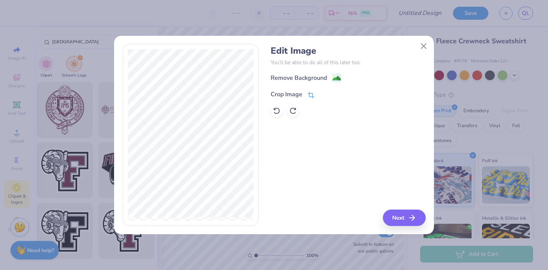
click at [300, 94] on div "Crop Image" at bounding box center [287, 94] width 32 height 9
click at [324, 95] on icon at bounding box center [323, 93] width 4 height 4
click at [408, 220] on button "Next" at bounding box center [405, 218] width 43 height 16
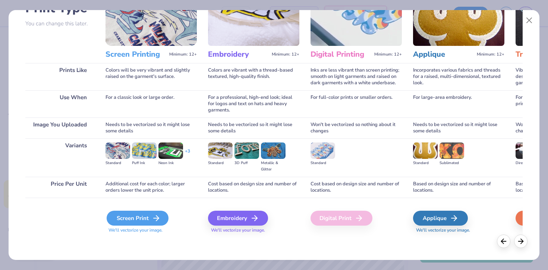
click at [141, 214] on div "Screen Print" at bounding box center [138, 218] width 62 height 15
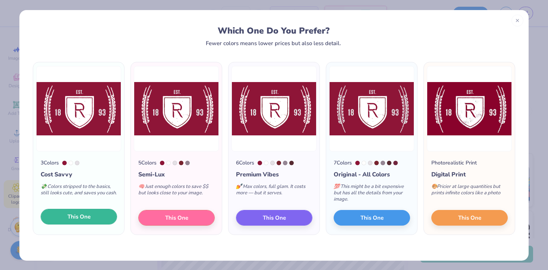
click at [89, 215] on span "This One" at bounding box center [78, 217] width 23 height 9
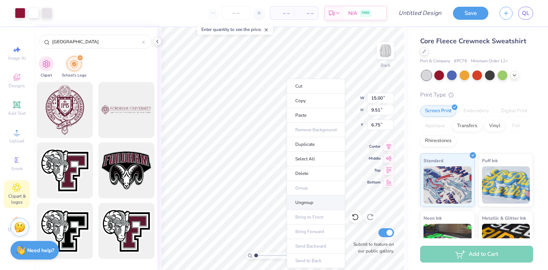
click at [307, 198] on li "Ungroup" at bounding box center [316, 202] width 59 height 15
type input "1.54"
type input "8.43"
type input "7.28"
type input "5.14"
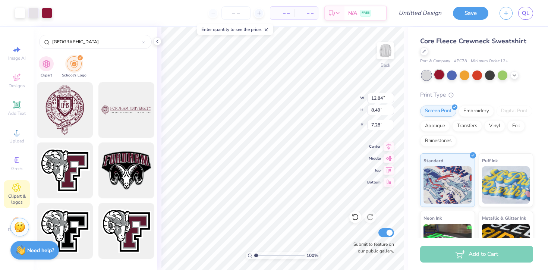
click at [440, 76] on div at bounding box center [439, 75] width 10 height 10
click at [438, 74] on div at bounding box center [439, 75] width 10 height 10
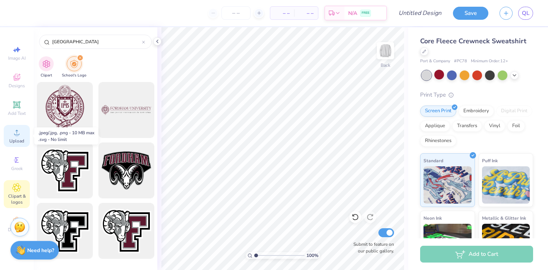
click at [14, 133] on icon at bounding box center [16, 132] width 9 height 9
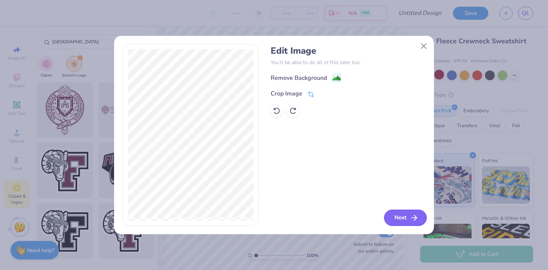
click at [413, 219] on icon "button" at bounding box center [414, 217] width 9 height 9
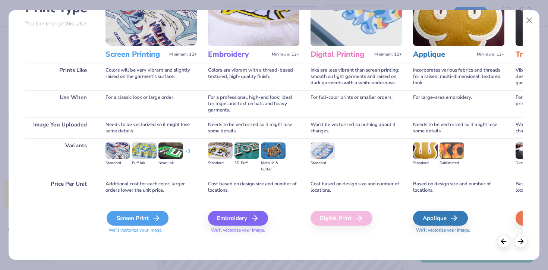
click at [129, 221] on div "Screen Print" at bounding box center [138, 218] width 62 height 15
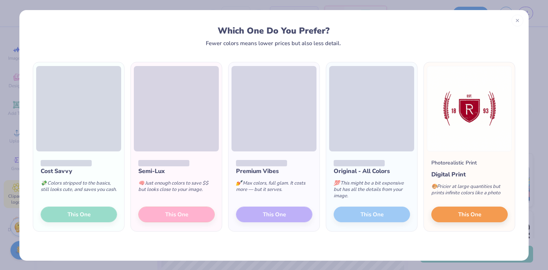
click at [95, 217] on div "Cost Savvy 💸 Colors stripped to the basics, still looks cute, and saves you cas…" at bounding box center [78, 191] width 91 height 80
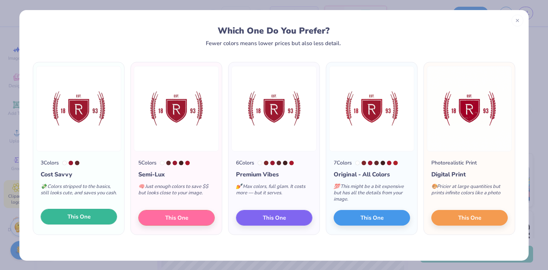
click at [83, 216] on span "This One" at bounding box center [78, 217] width 23 height 9
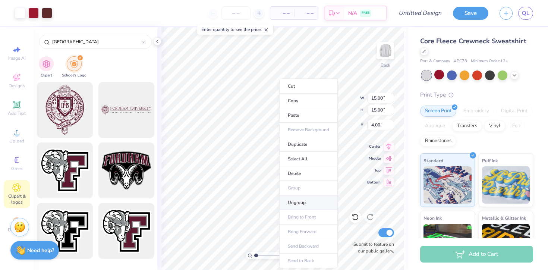
click at [300, 196] on li "Ungroup" at bounding box center [308, 202] width 59 height 15
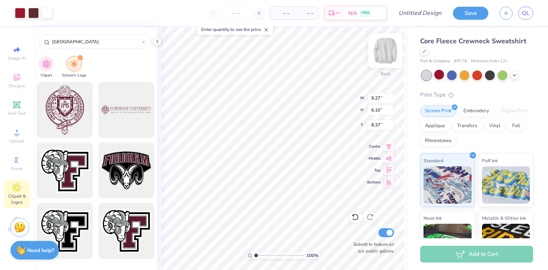
click at [386, 54] on img at bounding box center [386, 51] width 30 height 30
type input "7.79"
click at [21, 106] on icon at bounding box center [16, 104] width 9 height 9
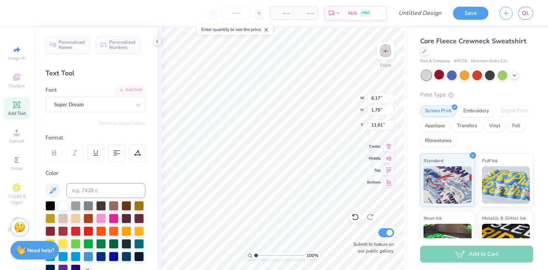
type textarea "TEXT"
type textarea "RAMBLERS"
click at [96, 107] on div "Super Dream" at bounding box center [92, 105] width 78 height 12
type input "12.69"
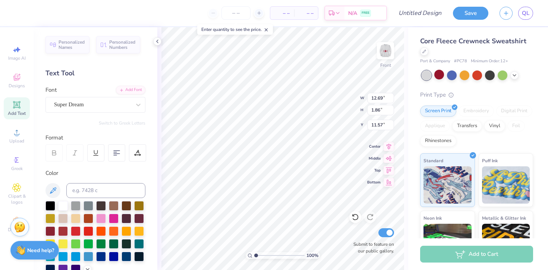
type input "1.86"
type input "11.57"
click at [160, 120] on div "100 % Front W 12.69 12.69 " H 1.86 1.86 " Y 11.57 11.57 " Center Middle Top Bot…" at bounding box center [282, 148] width 251 height 243
click at [50, 232] on div at bounding box center [50, 231] width 10 height 10
type input "8.98"
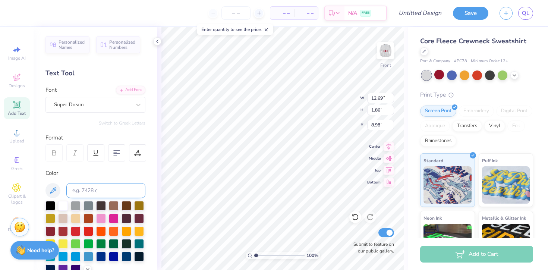
type input "1.86"
type input "12.70"
type input "4.19"
type input "4.49"
type input "7.81"
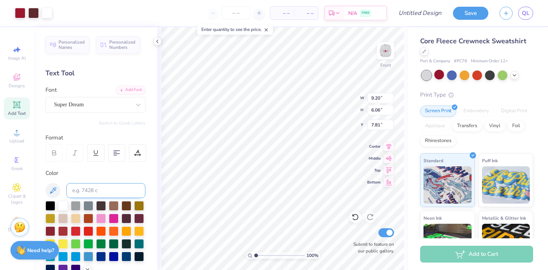
type input "1.86"
type input "12.70"
type input "6.15"
type input "6.34"
type input "7.17"
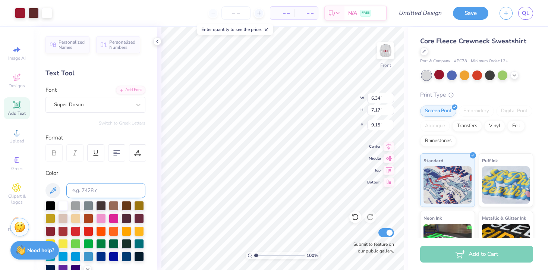
type input "8.56"
type input "6.30"
type input "7.12"
type input "8.60"
type input "7.96"
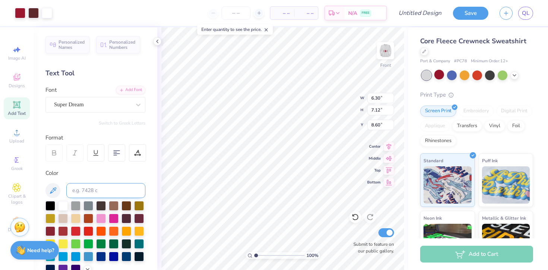
type input "8.99"
type input "8.00"
type input "1.51"
type input "10.30"
type input "8.54"
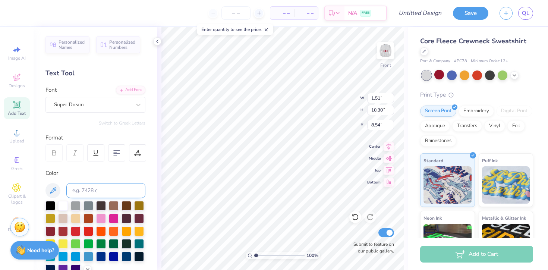
type input "7.88"
click at [19, 112] on span "Add Text" at bounding box center [17, 113] width 18 height 6
type textarea "FORDHAM"
click at [51, 233] on div at bounding box center [50, 231] width 10 height 10
type input "5.61"
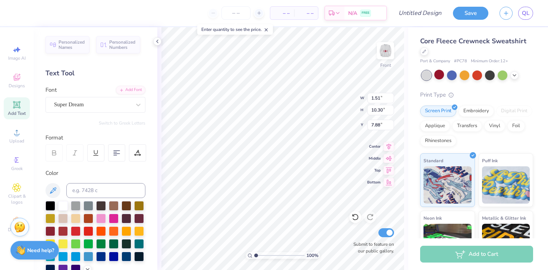
type input "1.58"
type input "10.78"
type input "7.64"
type input "3.08"
type input "3.99"
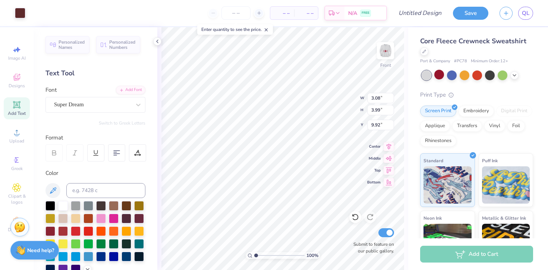
type input "9.69"
type input "9.02"
type input "10.18"
type input "9.45"
type input "10.66"
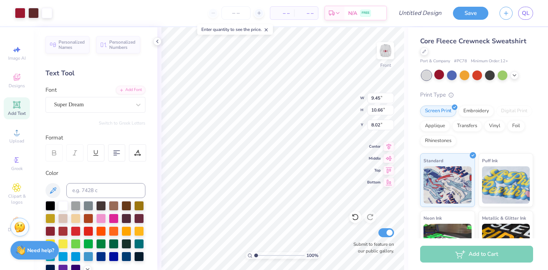
type input "7.76"
type input "2.30"
type input "1.55"
type input "10.53"
type input "2.30"
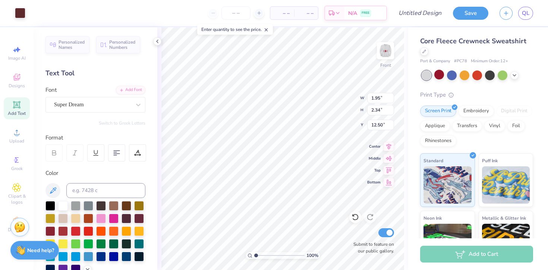
type input "1.55"
type input "10.53"
type input "8.21"
type input "9.35"
type input "8.35"
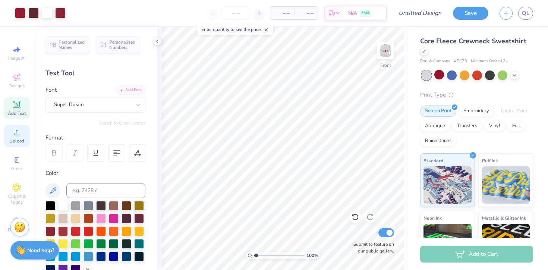
click at [9, 136] on div "Upload" at bounding box center [17, 136] width 26 height 22
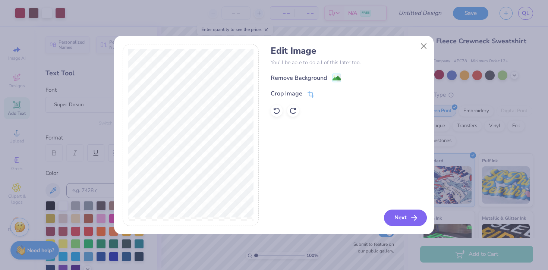
click at [408, 216] on button "Next" at bounding box center [405, 218] width 43 height 16
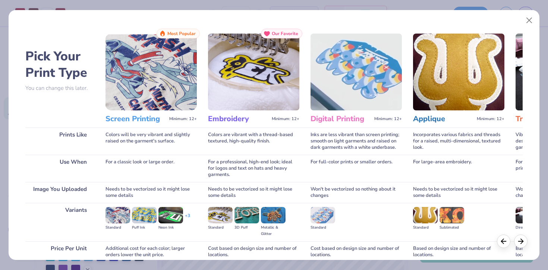
scroll to position [65, 0]
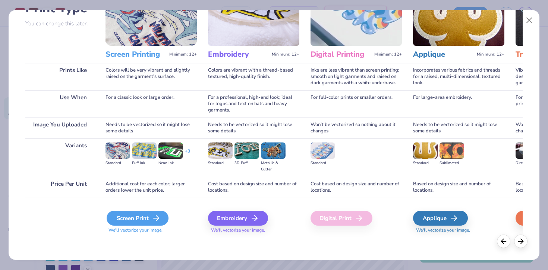
click at [133, 217] on div "Screen Print" at bounding box center [138, 218] width 62 height 15
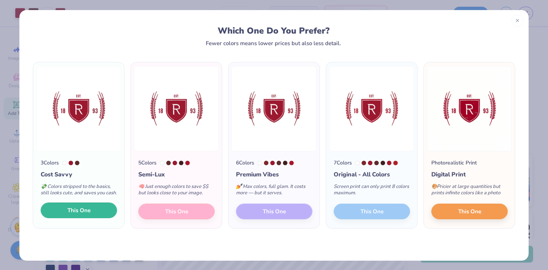
click at [102, 216] on button "This One" at bounding box center [79, 210] width 76 height 16
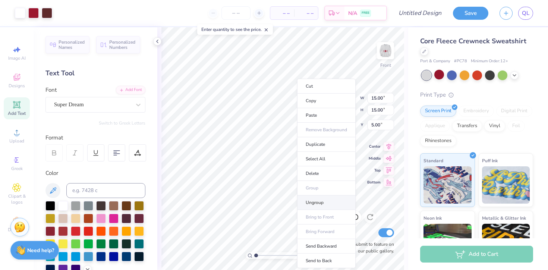
click at [331, 196] on li "Ungroup" at bounding box center [326, 202] width 59 height 15
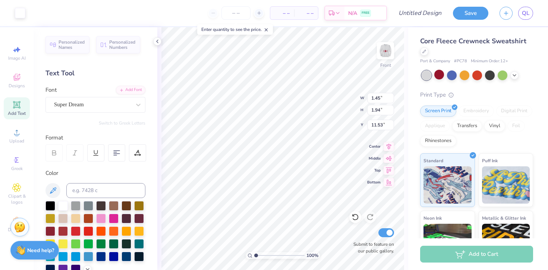
type input "11.64"
type input "15.00"
type input "5.00"
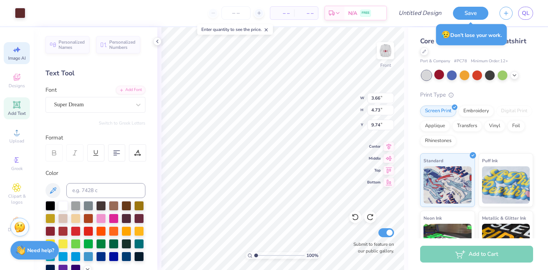
click at [20, 61] on div "Image AI" at bounding box center [17, 53] width 26 height 22
select select "4"
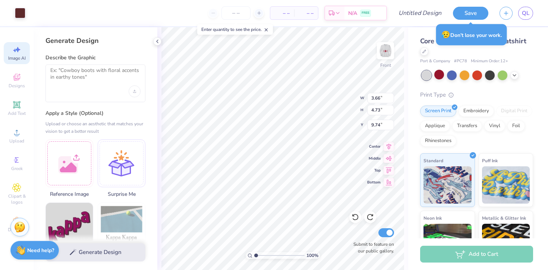
click at [89, 88] on div at bounding box center [95, 84] width 100 height 38
click at [86, 73] on textarea at bounding box center [95, 76] width 90 height 19
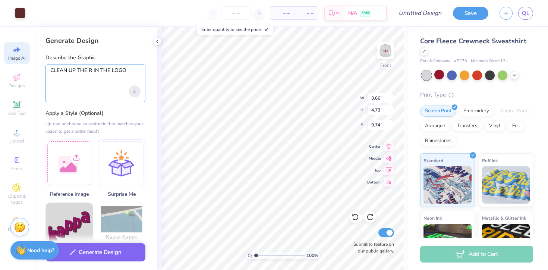
type textarea "CLEAN UP THE R IN THE LOGO"
click at [135, 89] on div "Upload image" at bounding box center [135, 91] width 12 height 12
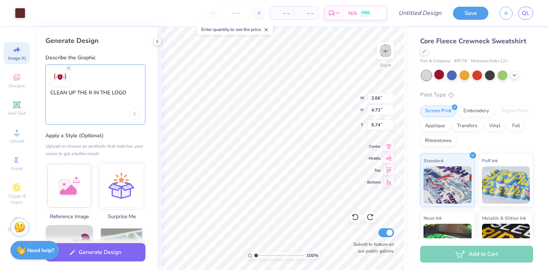
click at [100, 107] on textarea "CLEAN UP THE R IN THE LOGO" at bounding box center [95, 98] width 90 height 19
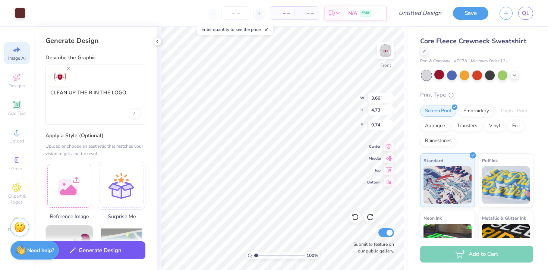
click at [98, 249] on button "Generate Design" at bounding box center [95, 250] width 100 height 18
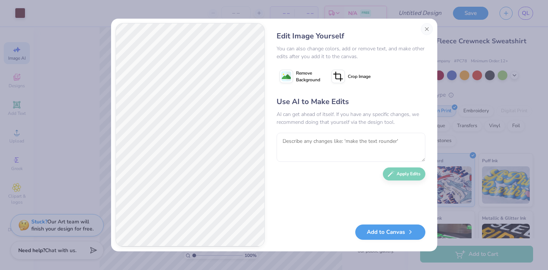
scroll to position [7321, 0]
click at [399, 233] on button "Add to Canvas" at bounding box center [390, 230] width 70 height 15
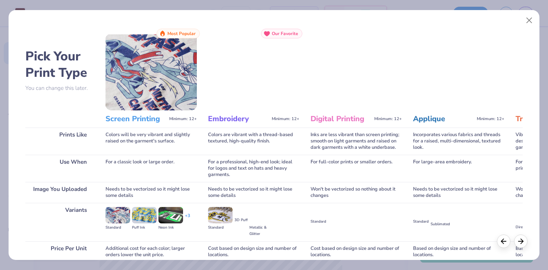
scroll to position [65, 0]
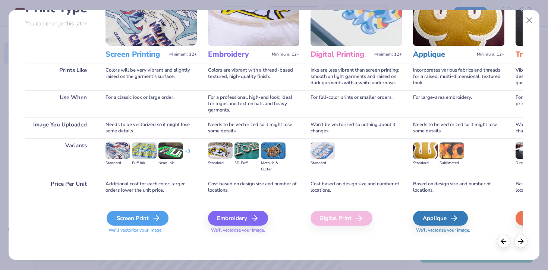
click at [147, 216] on div "Screen Print" at bounding box center [138, 218] width 62 height 15
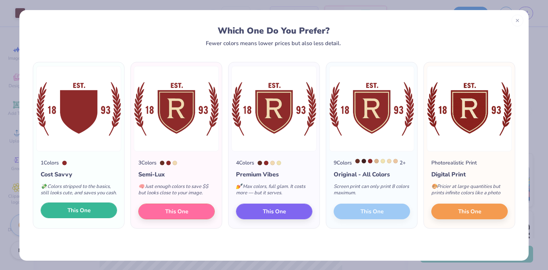
click at [66, 217] on button "This One" at bounding box center [79, 210] width 76 height 16
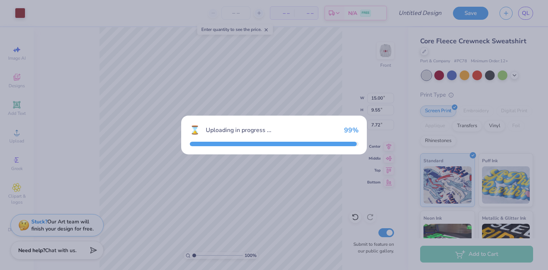
type input "15.00"
type input "9.55"
type input "7.72"
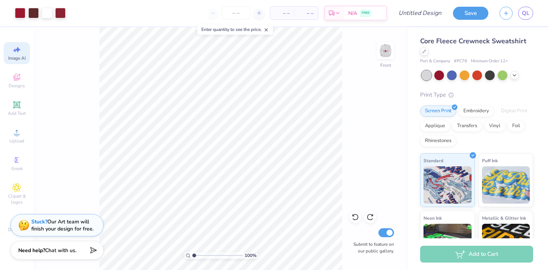
click at [18, 56] on span "Image AI" at bounding box center [17, 58] width 18 height 6
select select "4"
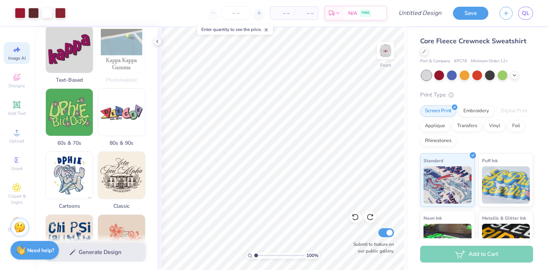
scroll to position [0, 0]
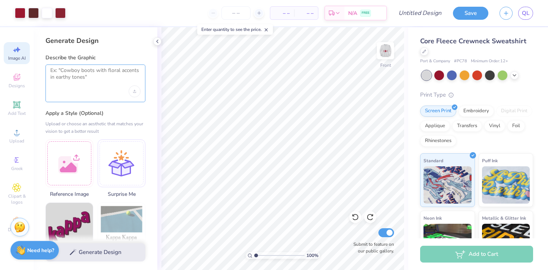
click at [105, 69] on textarea at bounding box center [95, 76] width 90 height 19
click at [134, 90] on icon "Upload image" at bounding box center [134, 90] width 1 height 1
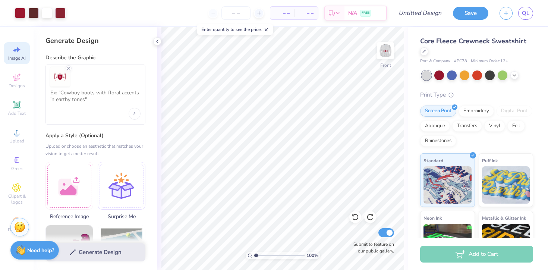
click at [88, 109] on div at bounding box center [95, 95] width 100 height 60
click at [87, 99] on textarea at bounding box center [95, 98] width 90 height 19
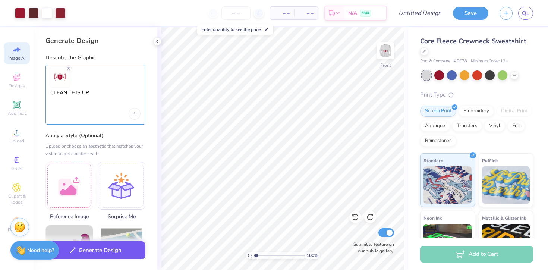
type textarea "CLEAN THIS UP"
click at [106, 250] on button "Generate Design" at bounding box center [95, 250] width 100 height 18
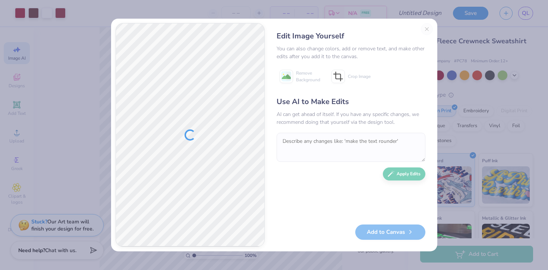
scroll to position [7321, 0]
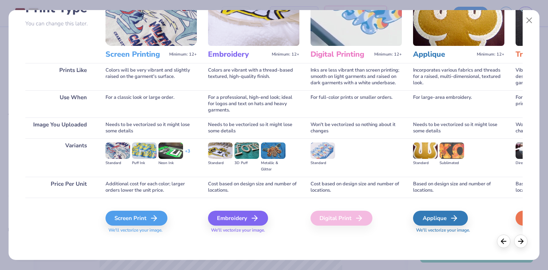
scroll to position [7321, 0]
click at [143, 220] on div "Screen Print" at bounding box center [138, 218] width 62 height 15
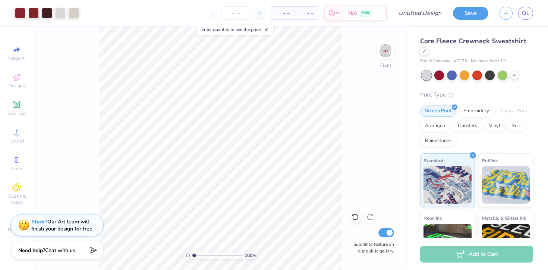
scroll to position [7321, 0]
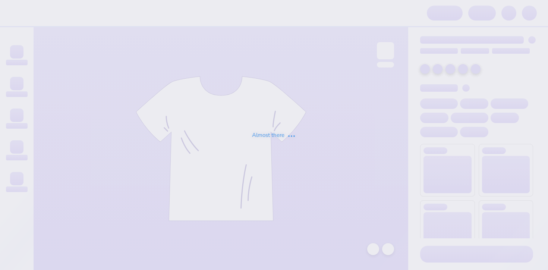
scroll to position [7321, 0]
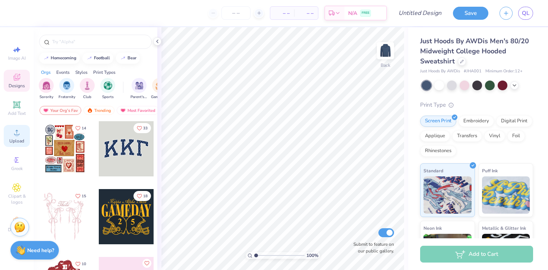
click at [16, 141] on span "Upload" at bounding box center [16, 141] width 15 height 6
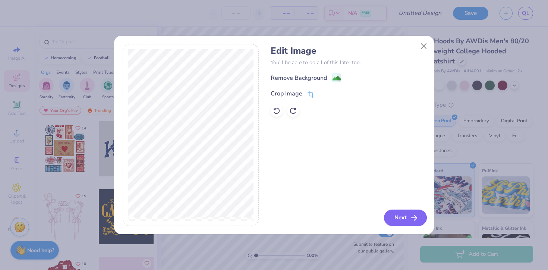
click at [402, 216] on button "Next" at bounding box center [405, 218] width 43 height 16
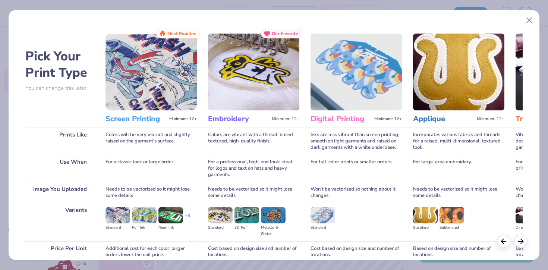
scroll to position [65, 0]
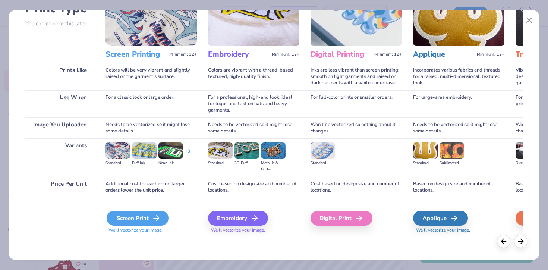
click at [148, 216] on div "Screen Print" at bounding box center [138, 218] width 62 height 15
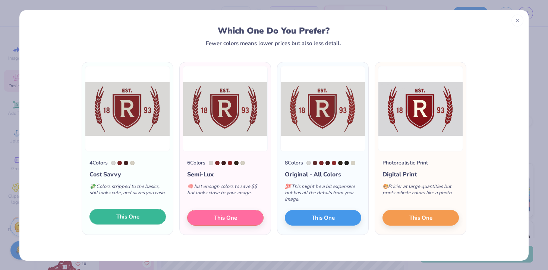
click at [110, 218] on button "This One" at bounding box center [127, 217] width 76 height 16
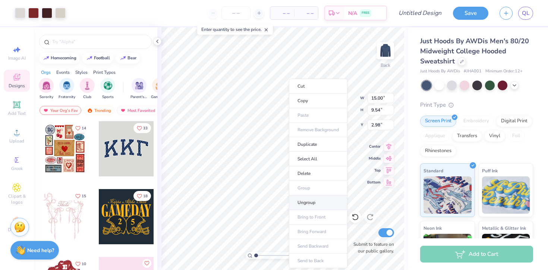
click at [314, 202] on li "Ungroup" at bounding box center [318, 202] width 59 height 15
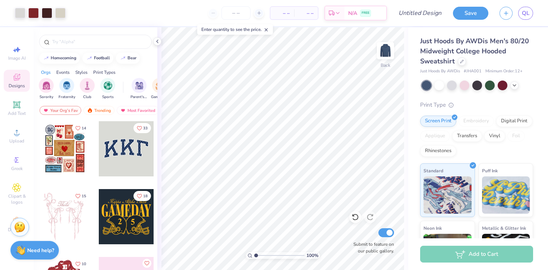
click at [440, 91] on div "Just Hoods By AWDis Men's 80/20 Midweight College Hooded Sweatshirt Just Hoods …" at bounding box center [476, 184] width 113 height 296
click at [440, 85] on div at bounding box center [439, 85] width 10 height 10
click at [387, 52] on img at bounding box center [386, 51] width 30 height 30
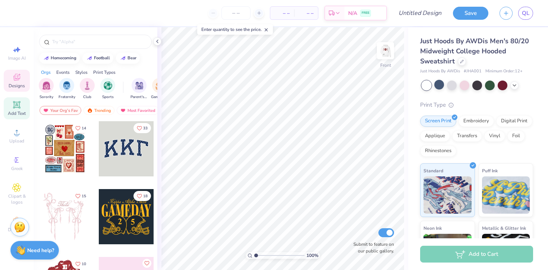
click at [25, 111] on span "Add Text" at bounding box center [17, 113] width 18 height 6
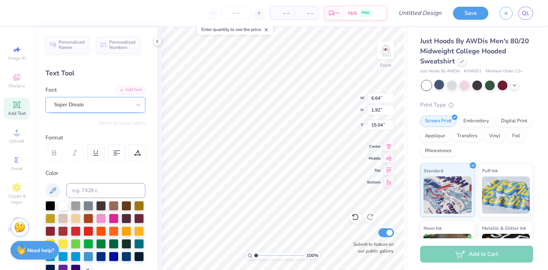
type textarea "TEXT"
click at [51, 231] on div at bounding box center [50, 231] width 10 height 10
type textarea "FORDHAM RAMBLERS"
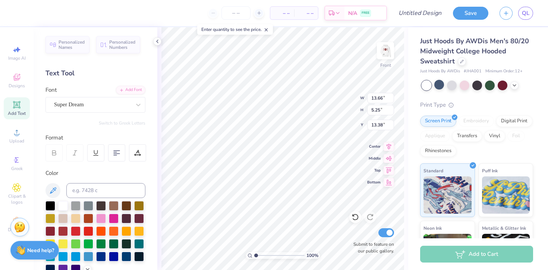
type input "9.44"
type input "7.52"
type input "6.79"
click at [23, 105] on div "Add Text" at bounding box center [17, 108] width 26 height 22
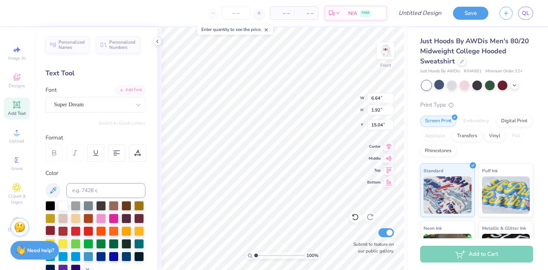
type textarea "Est. 1893"
click at [52, 227] on div at bounding box center [50, 231] width 10 height 10
type input "6.02"
type input "1.00"
type input "12.66"
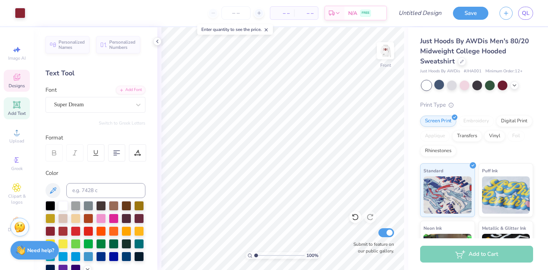
click at [22, 88] on span "Designs" at bounding box center [17, 86] width 16 height 6
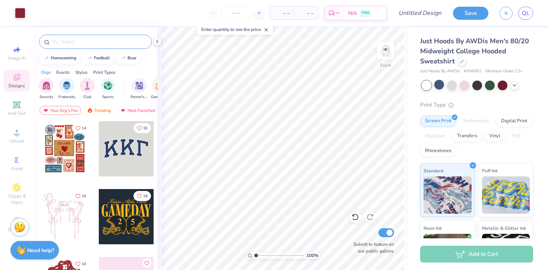
click at [100, 44] on input "text" at bounding box center [98, 41] width 95 height 7
type input ","
type input "music"
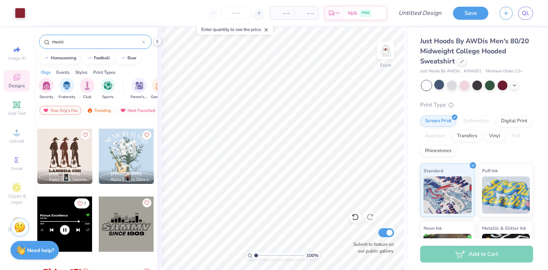
scroll to position [0, 0]
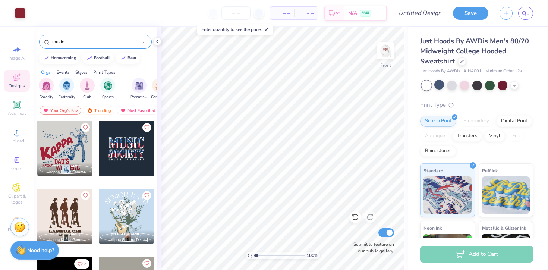
click at [98, 87] on div "Sorority Fraternity Club Sports" at bounding box center [81, 89] width 85 height 22
click at [85, 87] on img "filter for Club" at bounding box center [87, 85] width 8 height 9
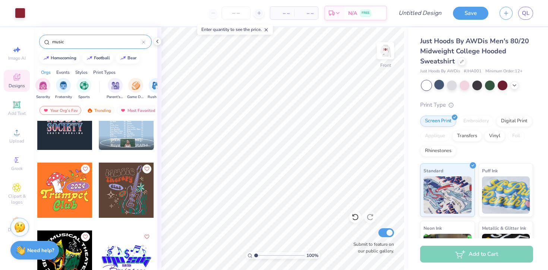
scroll to position [0, 53]
click at [132, 115] on div "Your Org's Fav Trending Most Favorited Newest" at bounding box center [96, 112] width 124 height 17
click at [134, 106] on div "Your Org's Fav Trending Most Favorited Newest" at bounding box center [96, 112] width 124 height 17
click at [132, 108] on div "Most Favorited" at bounding box center [138, 110] width 42 height 9
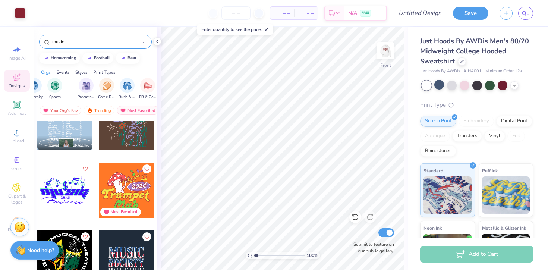
scroll to position [0, 0]
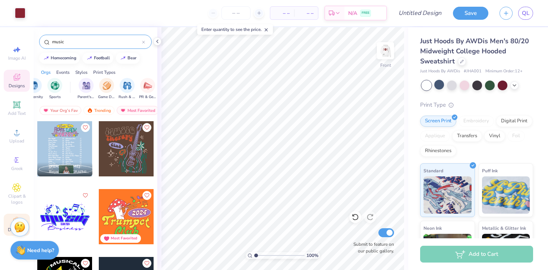
click at [9, 218] on div "Decorate" at bounding box center [17, 225] width 26 height 22
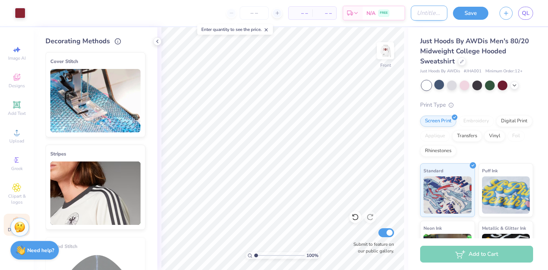
click at [422, 13] on input "Design Title" at bounding box center [429, 13] width 37 height 15
type input "White Hoodie"
click at [476, 12] on button "Save" at bounding box center [470, 12] width 35 height 13
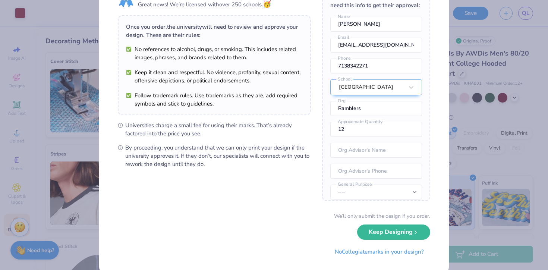
scroll to position [54, 0]
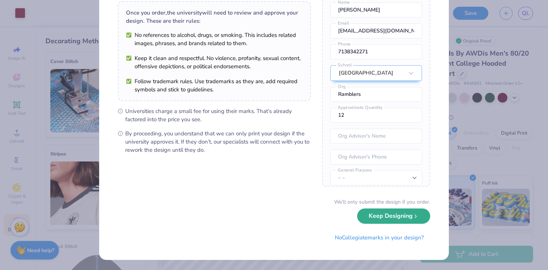
click at [382, 216] on button "Keep Designing" at bounding box center [393, 215] width 73 height 15
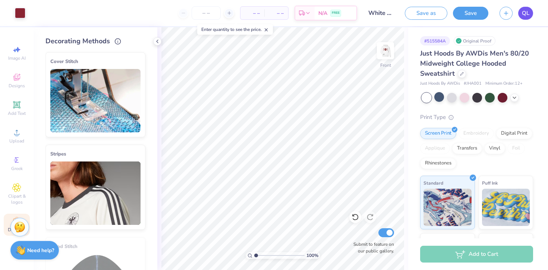
click at [522, 10] on link "QL" at bounding box center [525, 13] width 15 height 13
